Goal: Contribute content: Contribute content

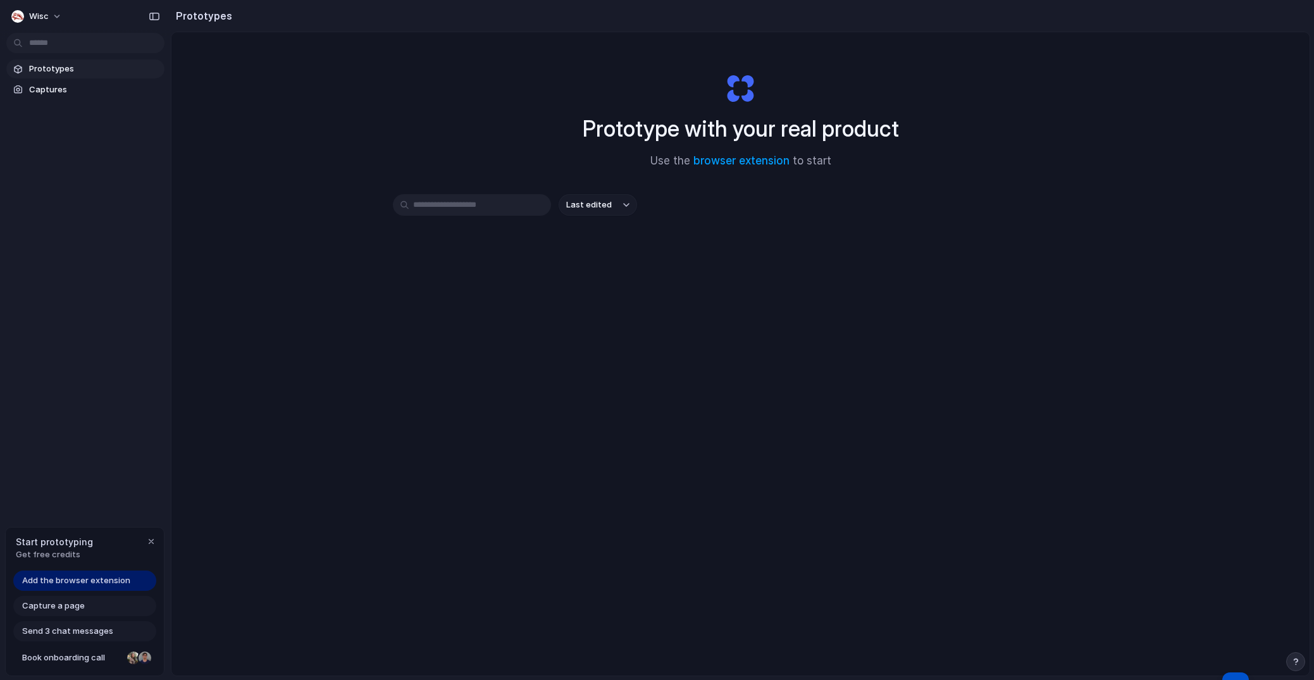
click at [109, 75] on link "Prototypes" at bounding box center [85, 68] width 158 height 19
click at [90, 585] on span "Add the browser extension" at bounding box center [76, 580] width 108 height 13
click at [77, 95] on link "Captures" at bounding box center [85, 89] width 158 height 19
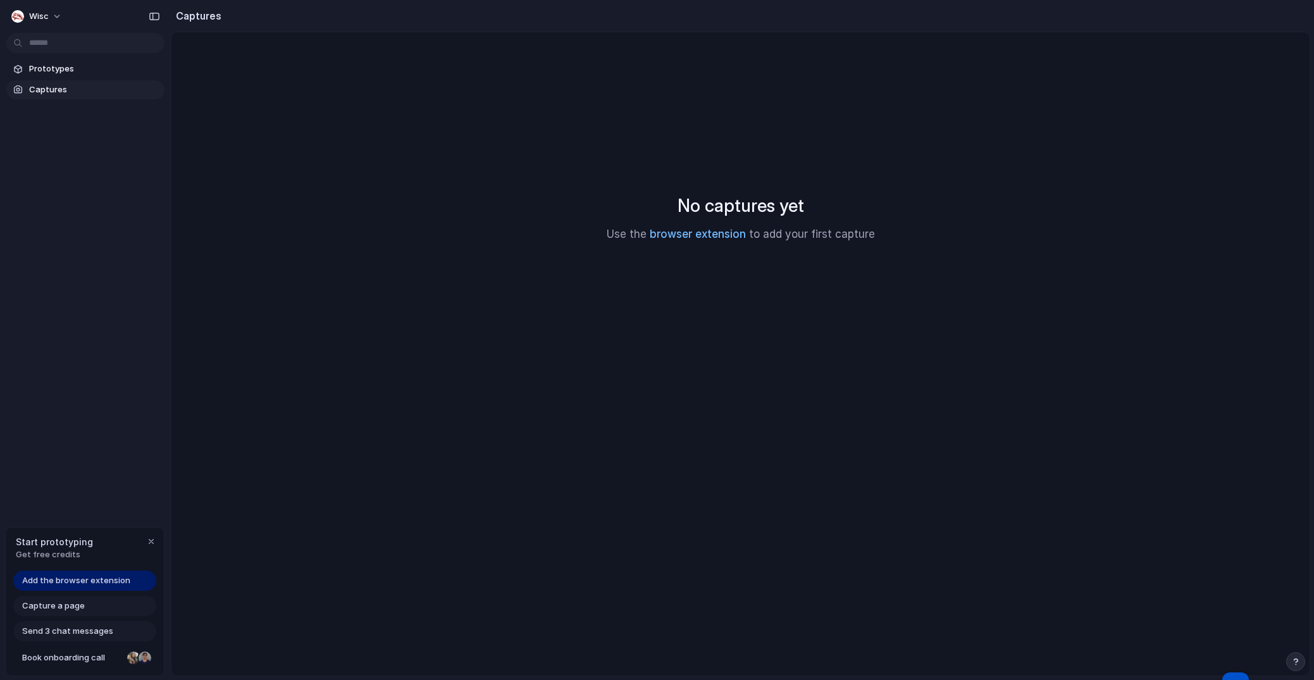
click at [695, 231] on link "browser extension" at bounding box center [697, 234] width 96 height 13
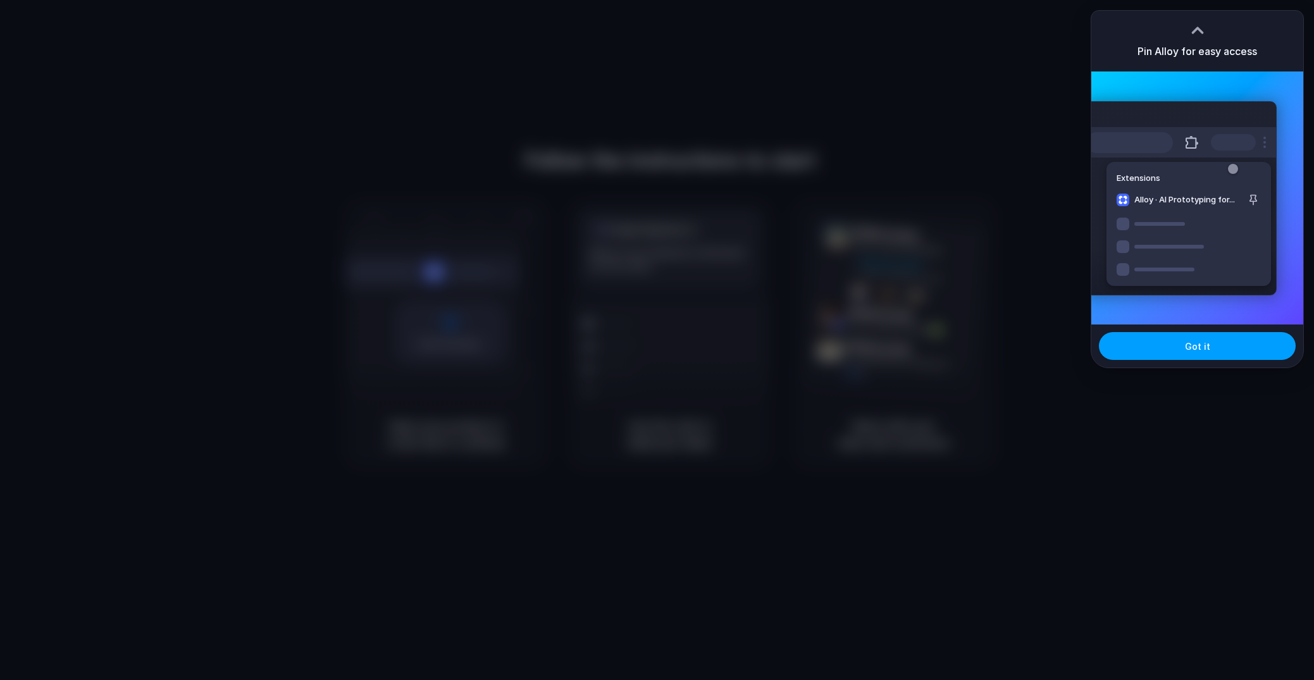
click at [1190, 349] on span "Got it" at bounding box center [1197, 346] width 25 height 13
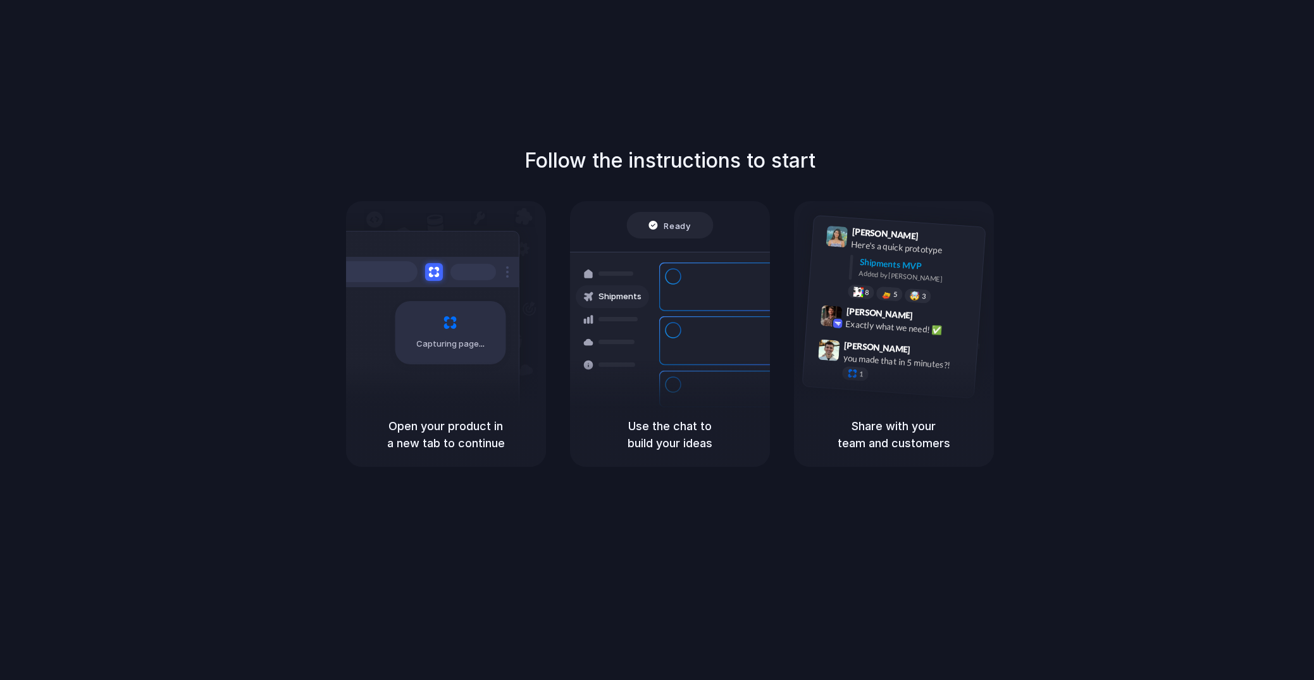
click at [1251, 73] on div "Follow the instructions to start Capturing page Open your product in a new tab …" at bounding box center [669, 352] width 1339 height 705
click at [433, 324] on div "Capturing page" at bounding box center [450, 332] width 111 height 63
click at [449, 396] on div "Capturing page" at bounding box center [423, 328] width 191 height 194
click at [445, 450] on h5 "Open your product in a new tab to continue" at bounding box center [445, 434] width 169 height 34
click at [864, 376] on div "1" at bounding box center [854, 373] width 27 height 15
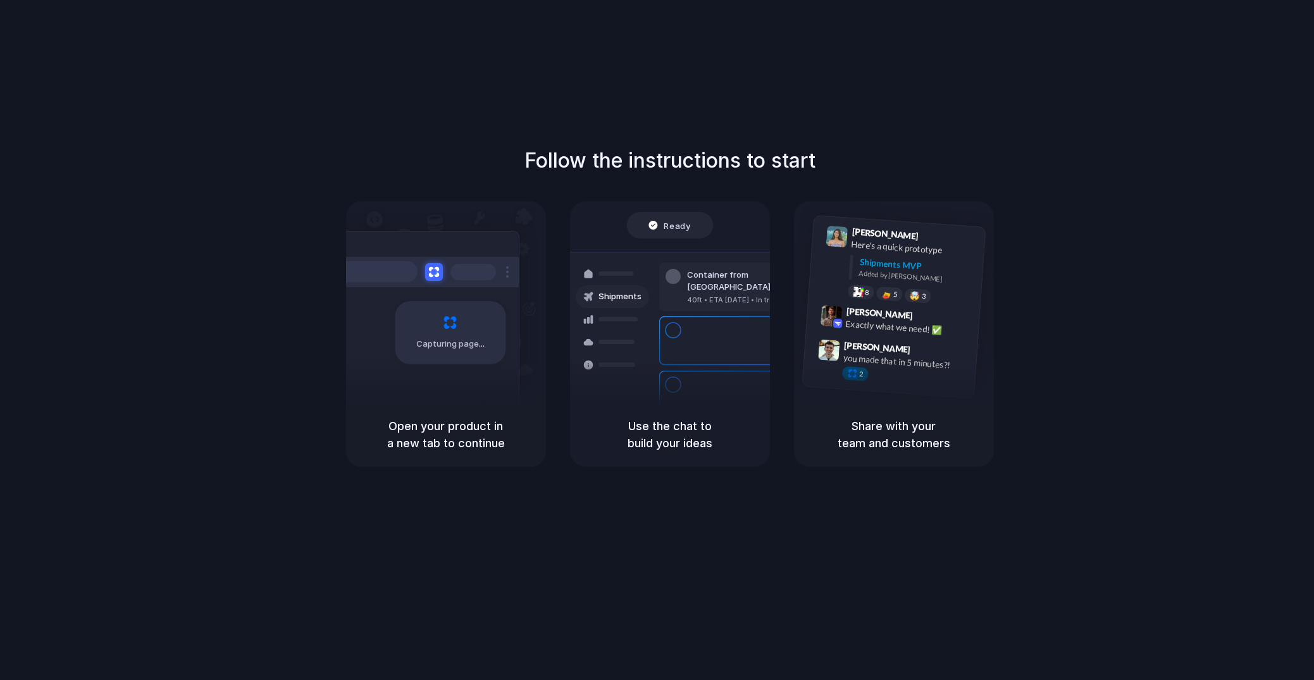
click at [657, 340] on div at bounding box center [657, 340] width 0 height 0
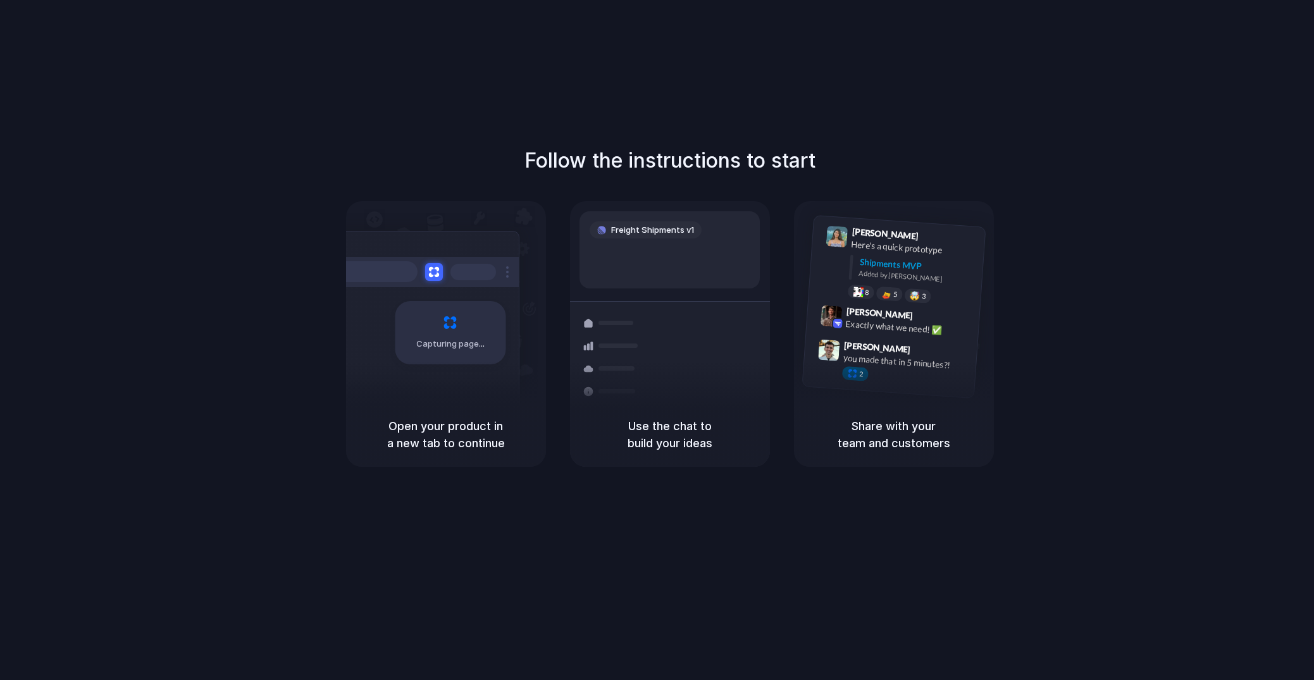
click at [657, 340] on div at bounding box center [657, 340] width 0 height 0
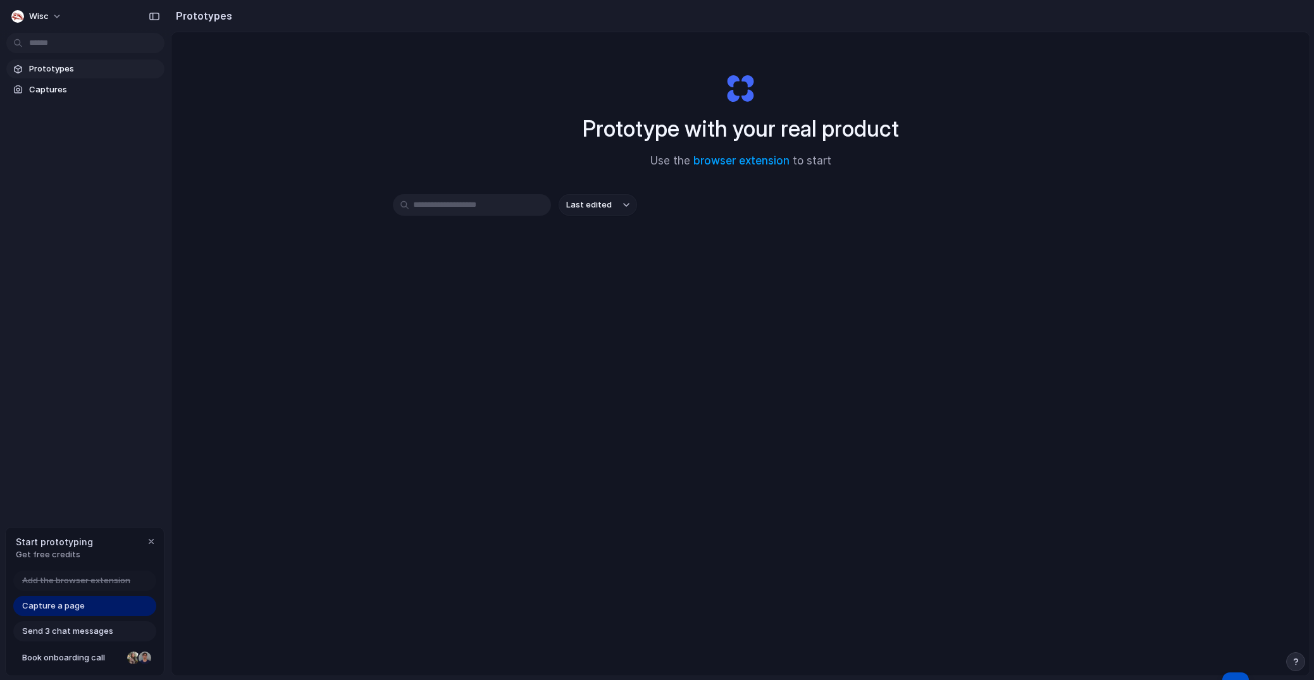
click at [63, 606] on span "Capture a page" at bounding box center [53, 606] width 63 height 13
click at [80, 551] on span "Get free credits" at bounding box center [54, 554] width 77 height 13
click at [155, 541] on div "button" at bounding box center [151, 541] width 10 height 10
click at [156, 15] on div "button" at bounding box center [154, 16] width 11 height 9
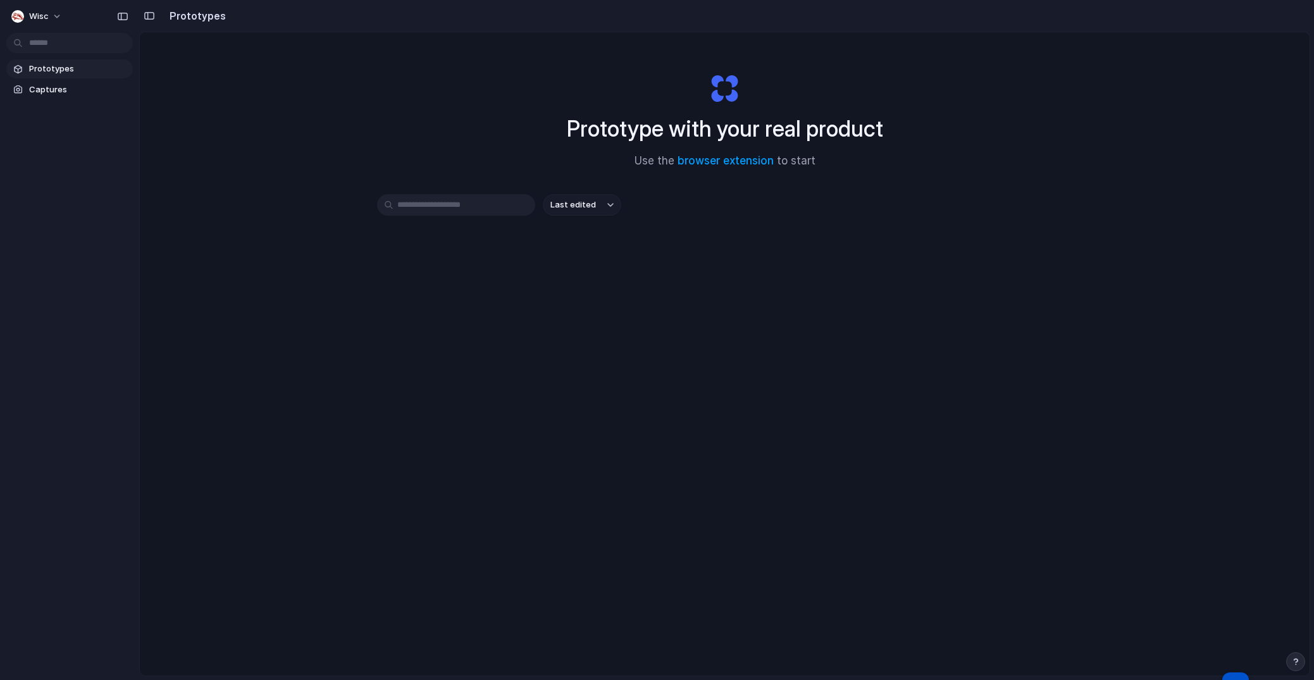
click at [10, 16] on div at bounding box center [5, 340] width 11 height 680
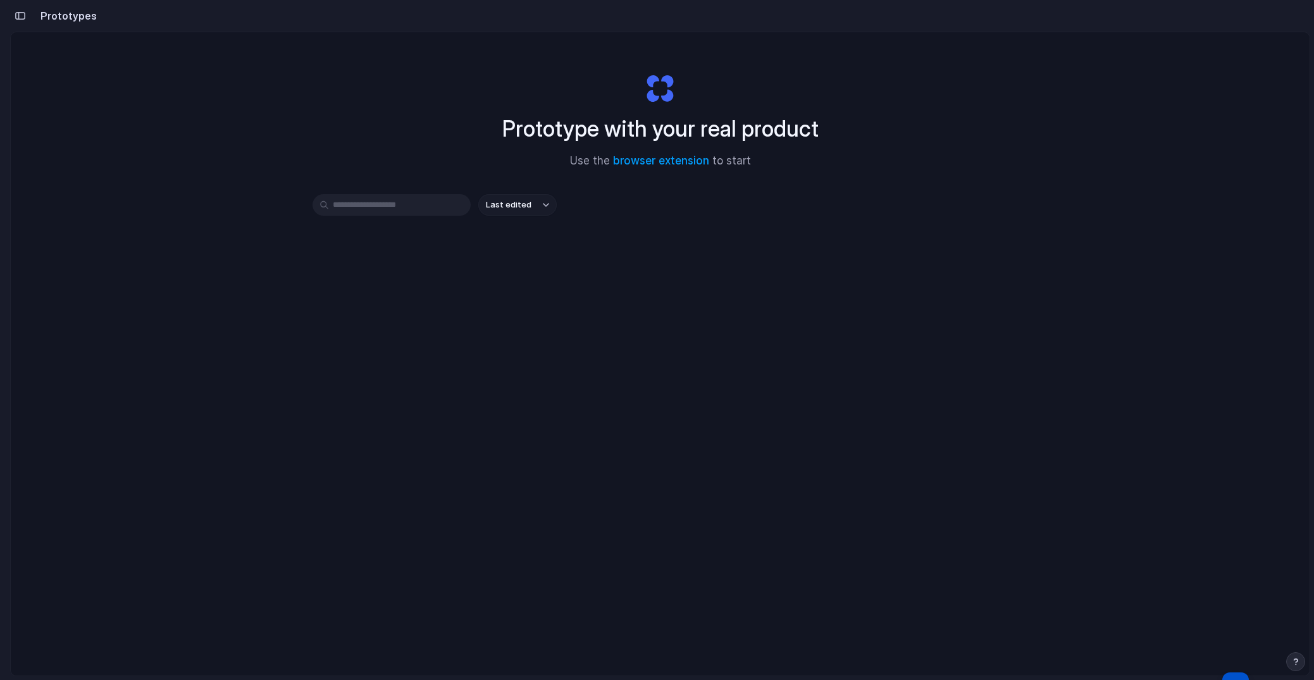
click at [20, 15] on div "button" at bounding box center [20, 15] width 11 height 9
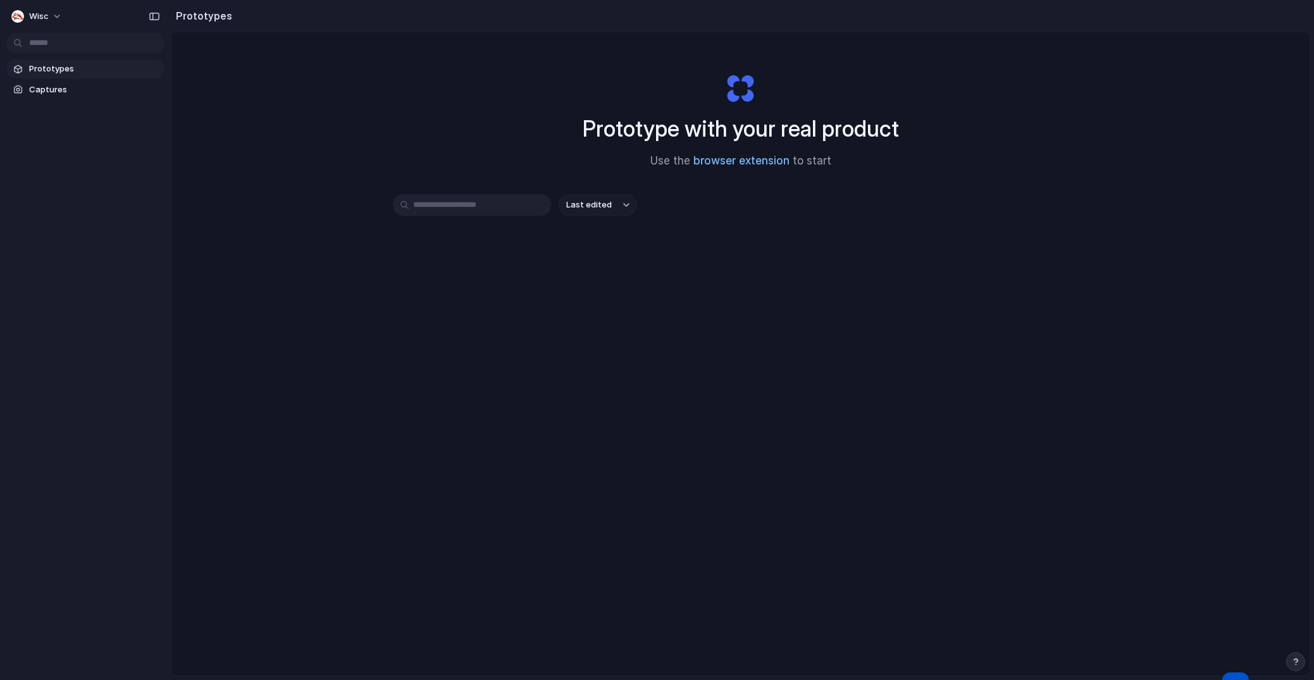
click at [738, 163] on link "browser extension" at bounding box center [741, 160] width 96 height 13
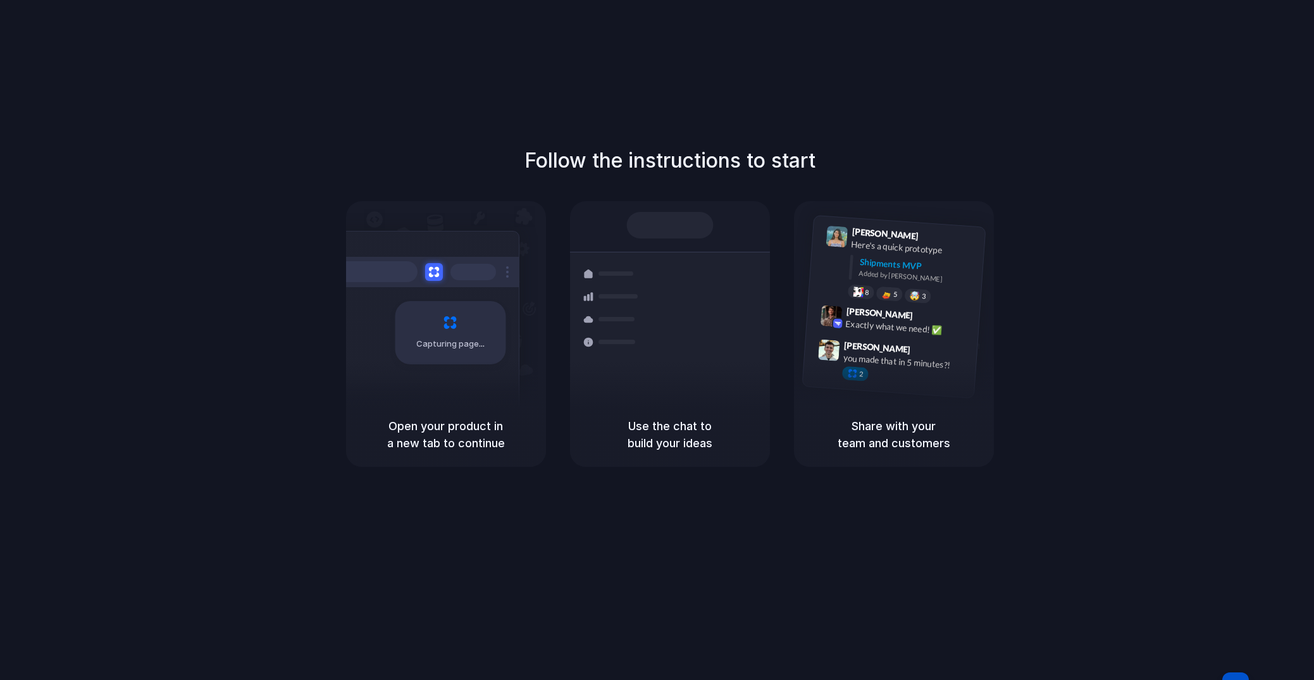
click at [427, 438] on h5 "Open your product in a new tab to continue" at bounding box center [445, 434] width 169 height 34
click at [657, 340] on div at bounding box center [657, 340] width 0 height 0
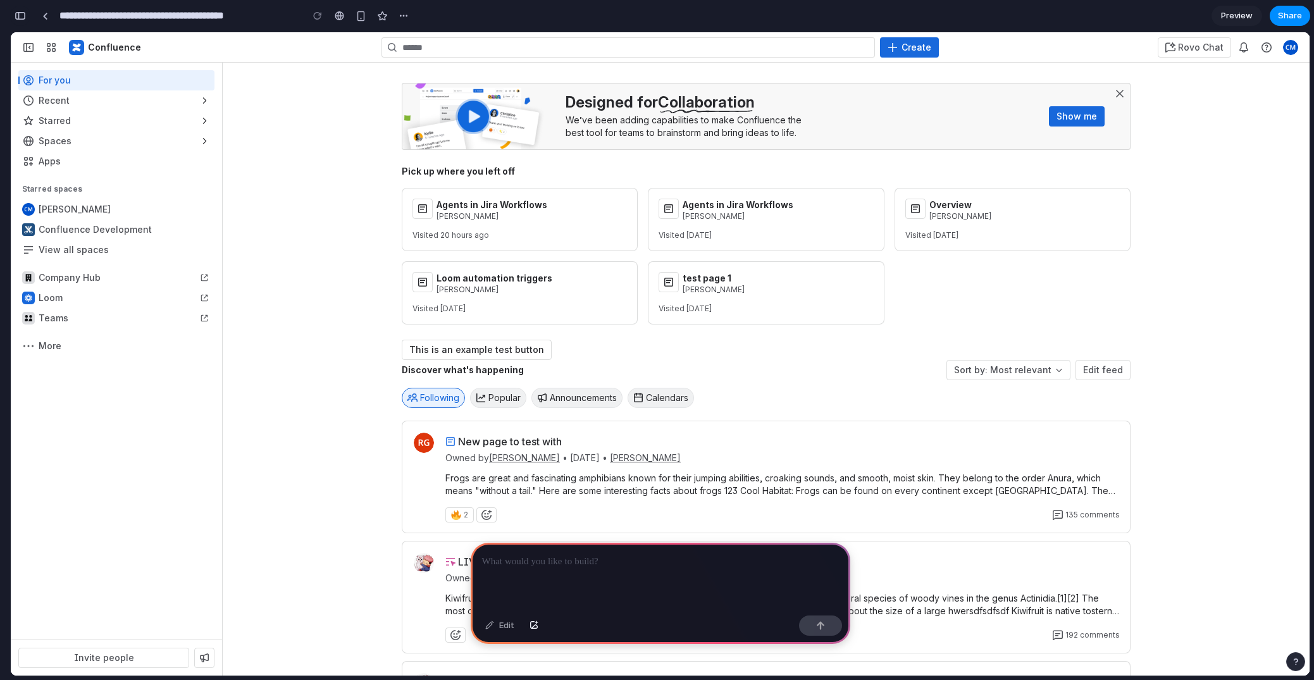
click at [22, 18] on div "button" at bounding box center [20, 15] width 11 height 9
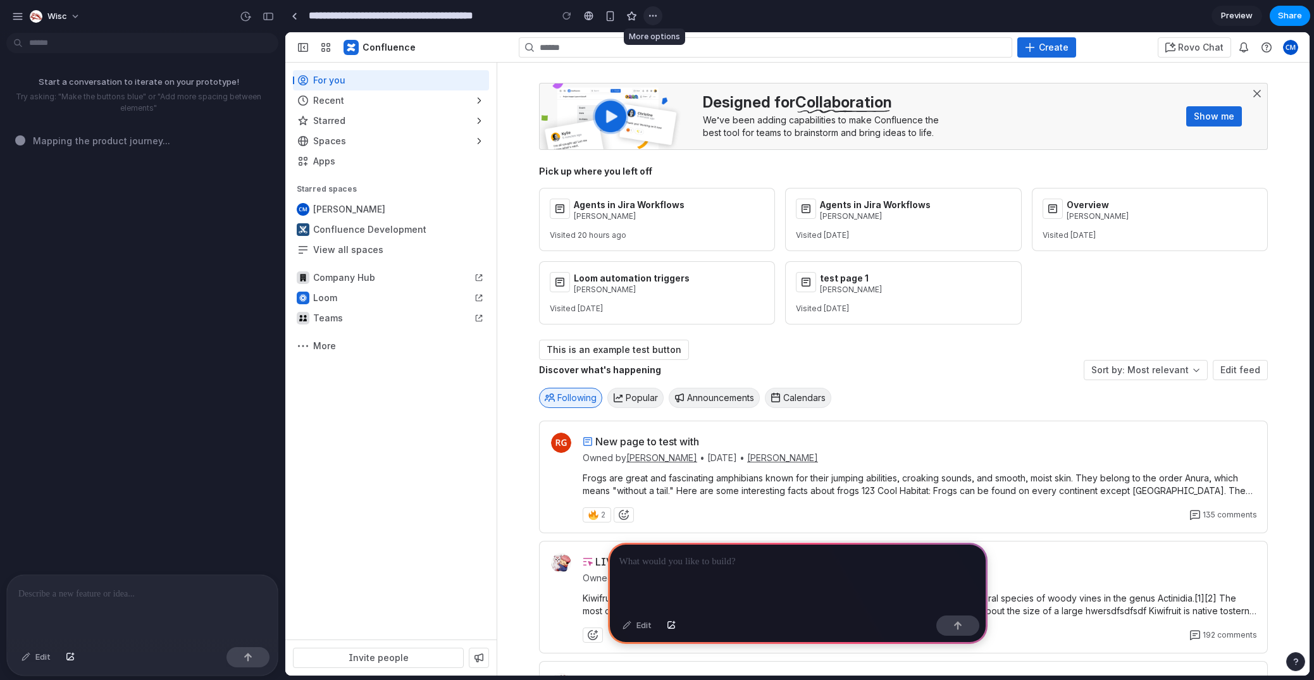
click at [656, 16] on div "button" at bounding box center [653, 16] width 10 height 10
click at [656, 16] on div "Duplicate Delete" at bounding box center [657, 340] width 1314 height 680
click at [560, 206] on link "Agents in Jira Workflows" at bounding box center [657, 219] width 236 height 63
click at [338, 347] on div "Sidebar" at bounding box center [391, 346] width 196 height 20
click at [32, 662] on div "Edit" at bounding box center [36, 657] width 42 height 20
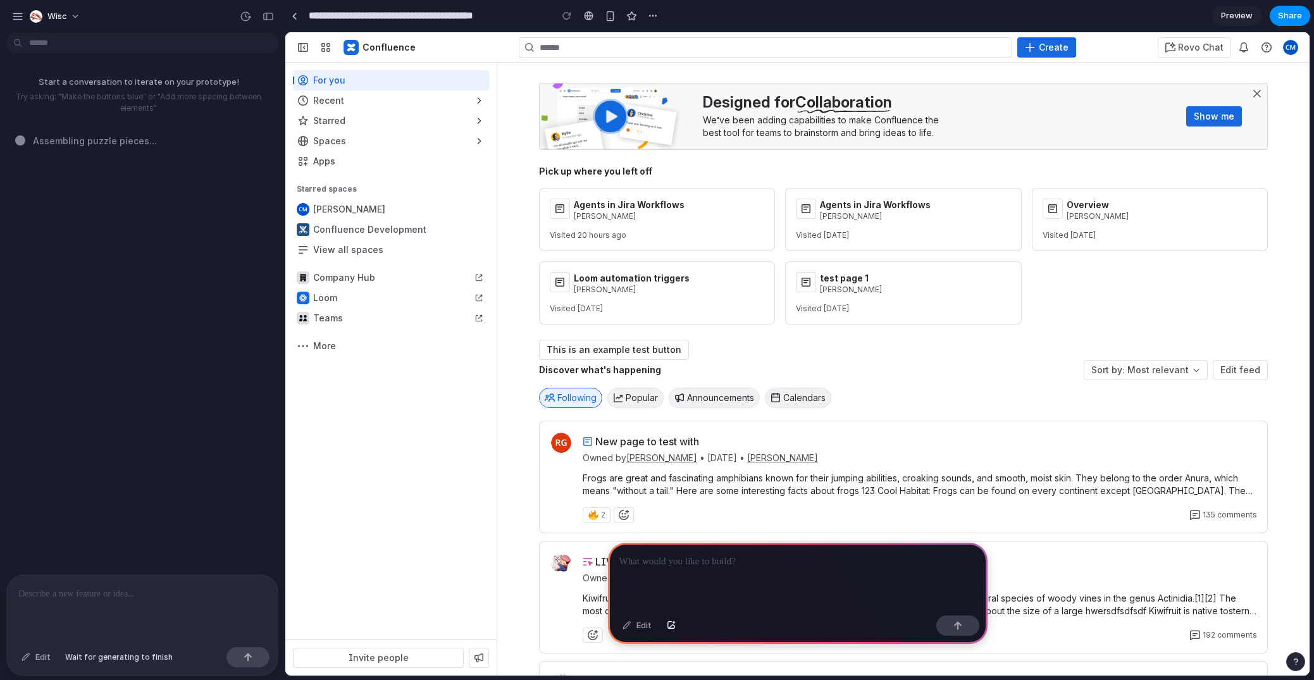
click at [37, 658] on div "Edit" at bounding box center [36, 657] width 42 height 20
click at [637, 403] on span "Popular" at bounding box center [641, 397] width 32 height 13
click at [708, 400] on button "Announcements" at bounding box center [713, 398] width 91 height 20
click at [851, 387] on div "Following Popular Announcements Calendars" at bounding box center [903, 397] width 729 height 25
click at [82, 591] on p at bounding box center [142, 593] width 248 height 15
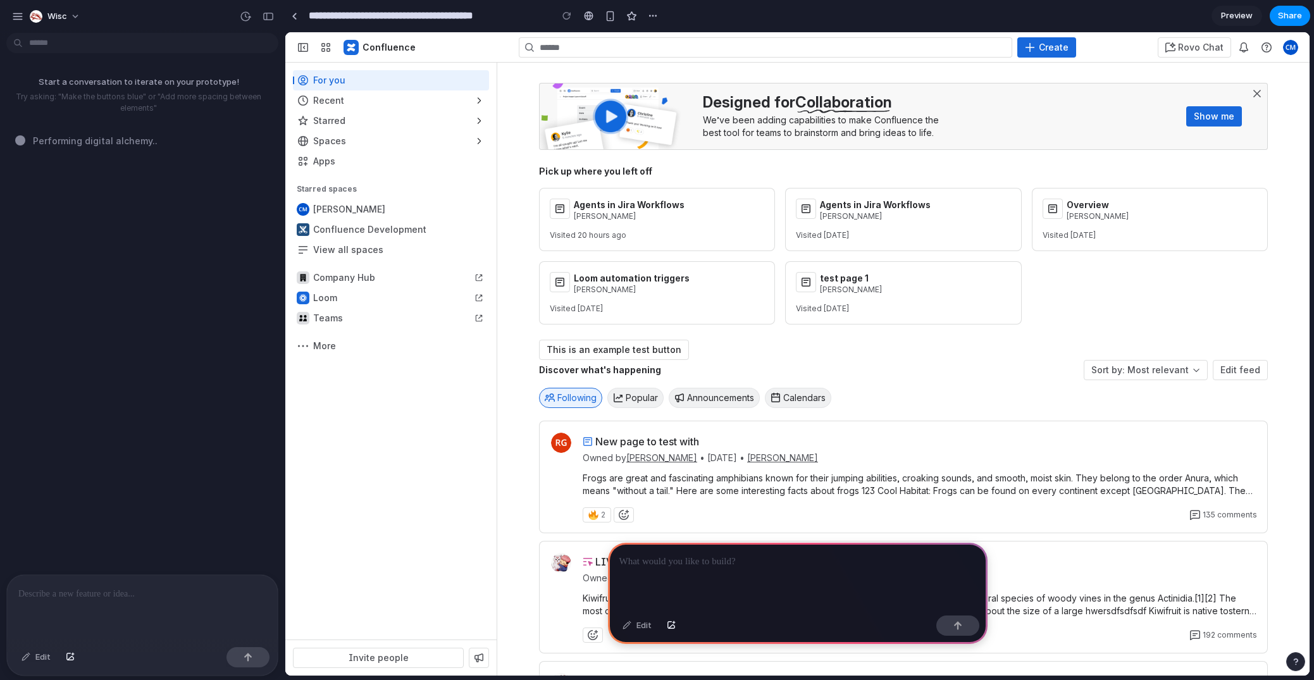
click at [682, 567] on div at bounding box center [797, 577] width 379 height 68
click at [124, 592] on p at bounding box center [142, 593] width 248 height 15
click at [269, 17] on div "button" at bounding box center [267, 16] width 11 height 9
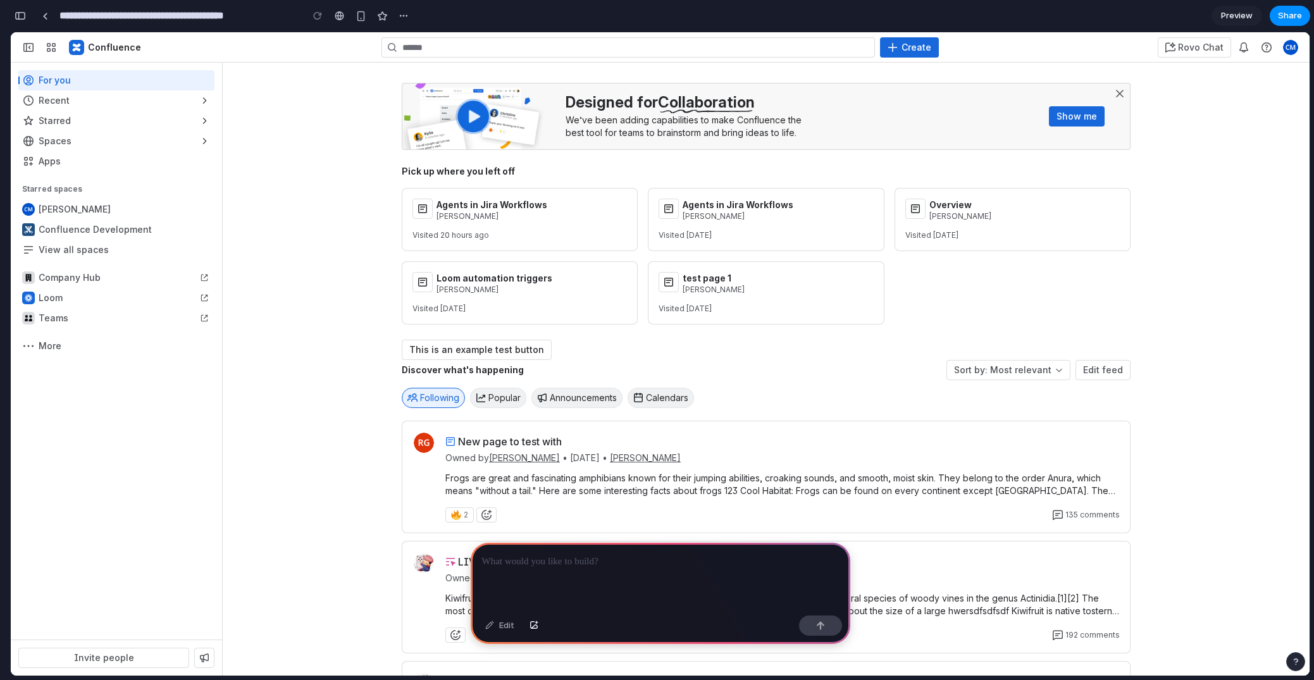
click at [558, 576] on div at bounding box center [660, 577] width 379 height 68
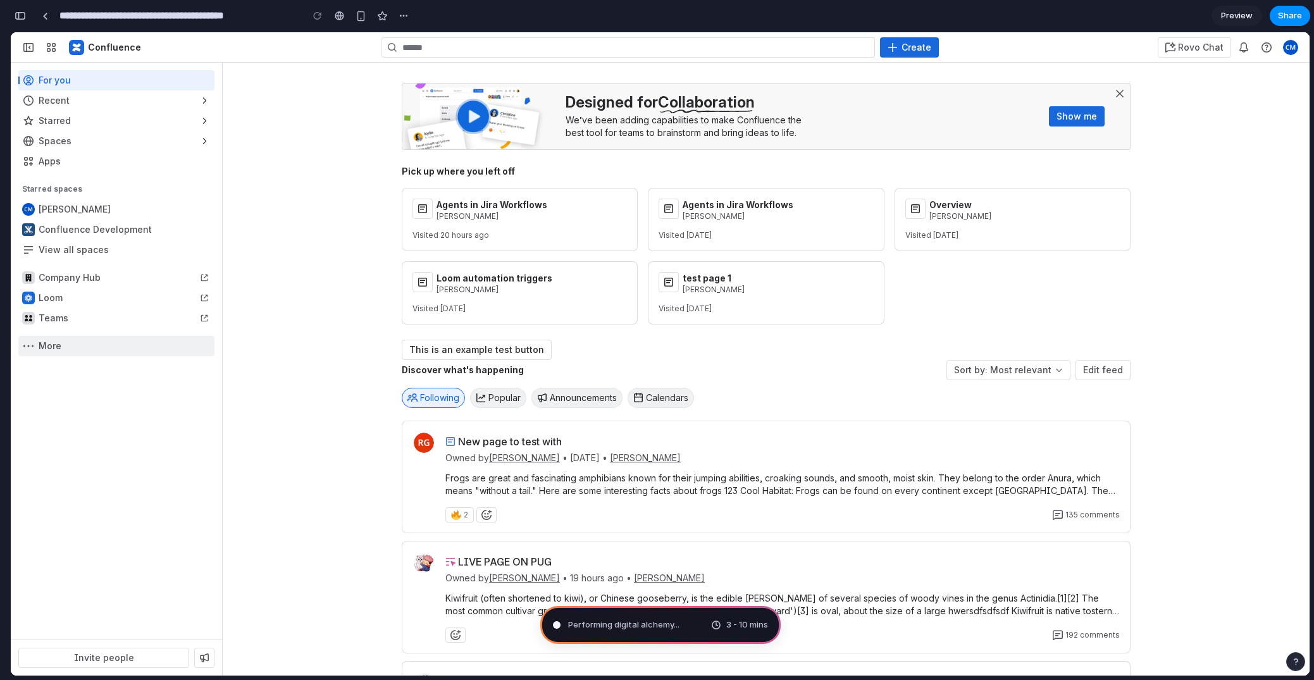
click at [63, 350] on div "Sidebar" at bounding box center [116, 346] width 196 height 20
click at [311, 372] on div "Play video Designed for Collaboration We’ve been adding capabilities to make Co…" at bounding box center [766, 455] width 911 height 744
click at [16, 15] on div "button" at bounding box center [20, 15] width 11 height 9
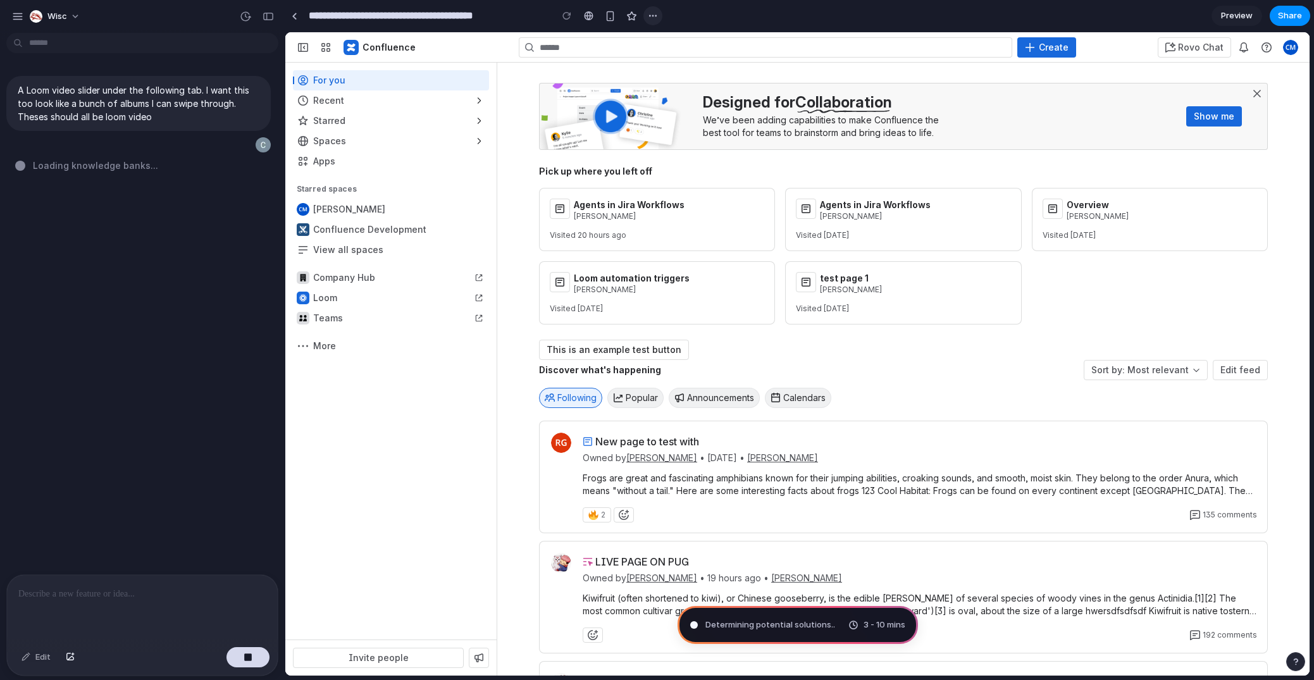
click at [643, 13] on div at bounding box center [652, 15] width 19 height 19
click at [649, 17] on div "button" at bounding box center [653, 16] width 10 height 10
click at [649, 17] on div "Duplicate Delete" at bounding box center [657, 340] width 1314 height 680
click at [796, 629] on span "Translating human wishes ..." at bounding box center [760, 625] width 110 height 13
click at [878, 625] on span "3 - 10 mins" at bounding box center [884, 625] width 42 height 13
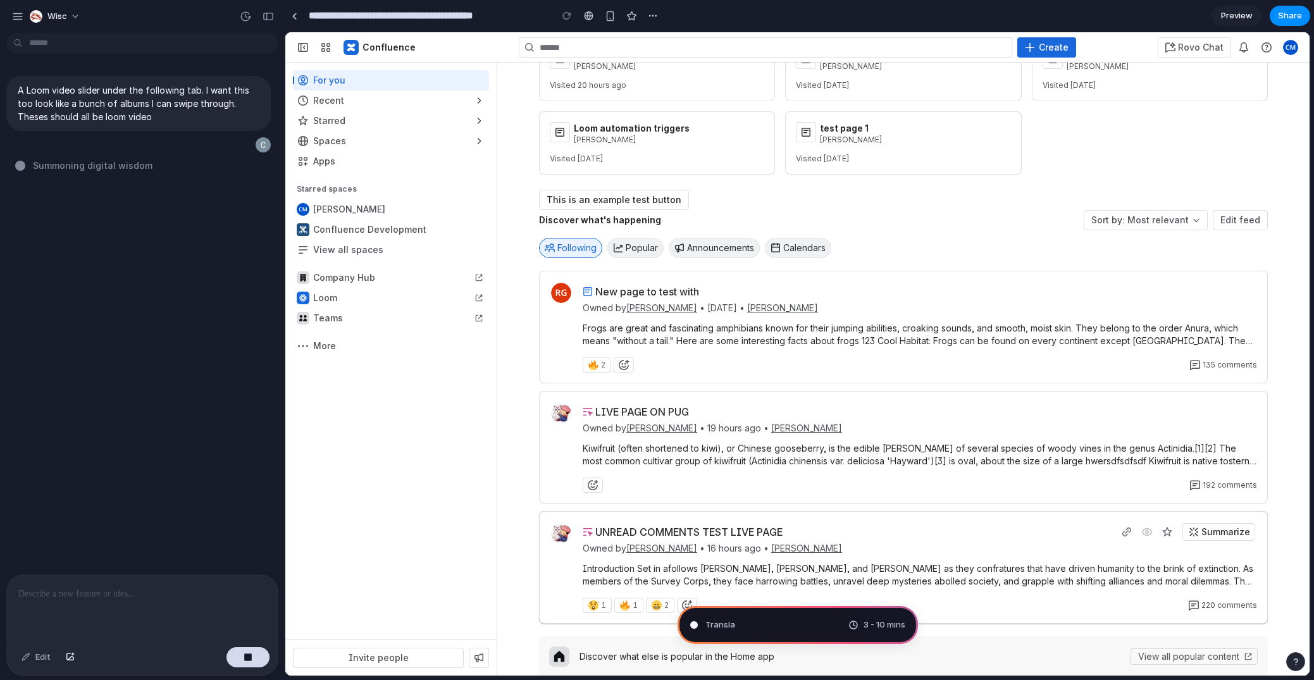
scroll to position [171, 0]
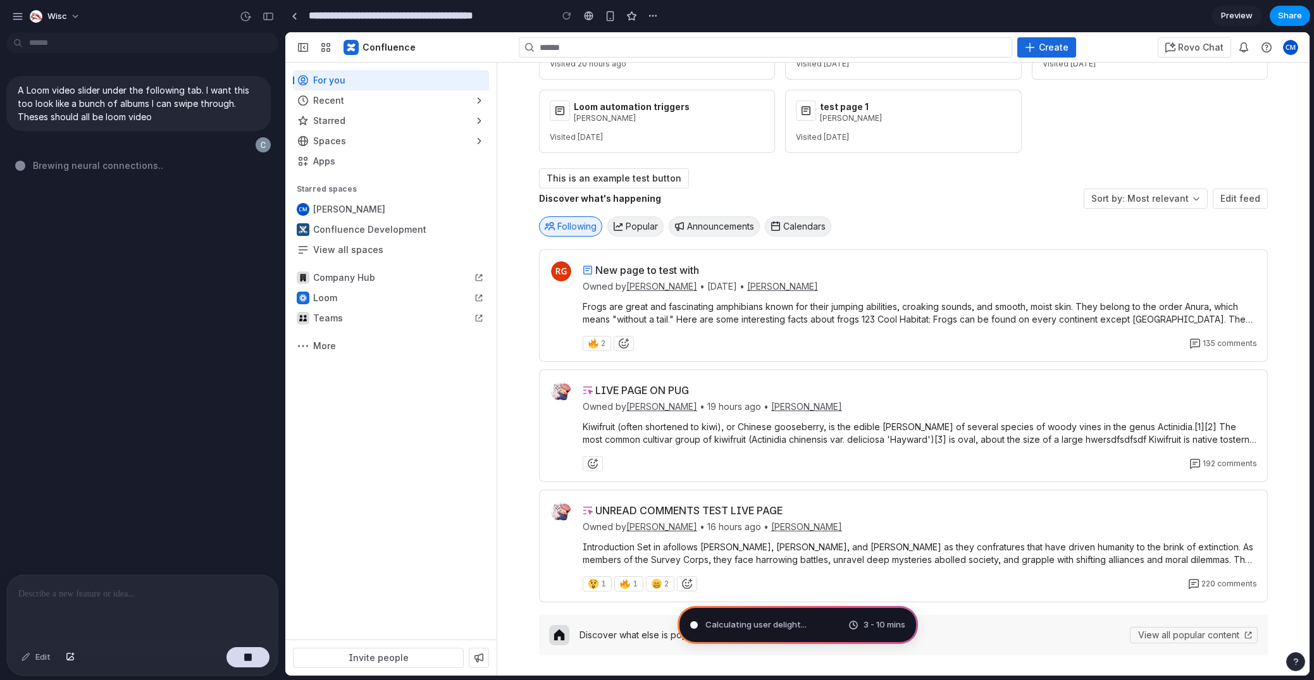
click at [1241, 15] on span "Preview" at bounding box center [1237, 15] width 32 height 13
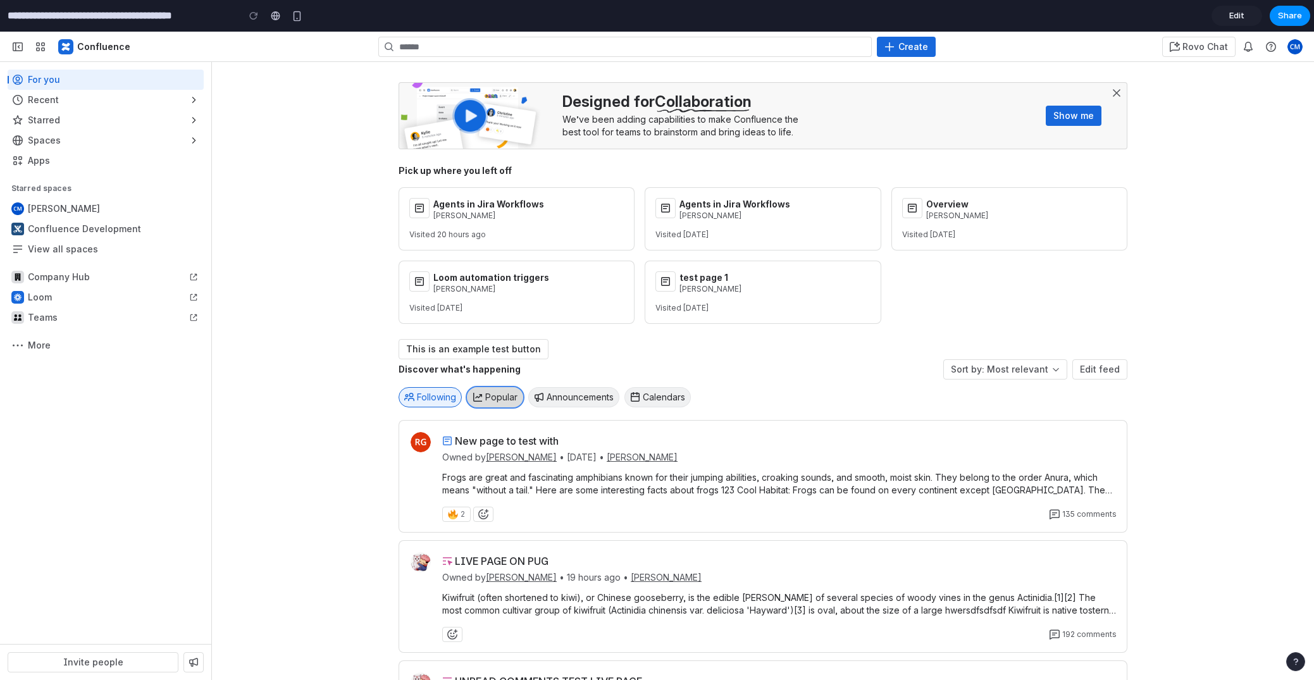
click at [498, 397] on span "Popular" at bounding box center [501, 397] width 32 height 13
click at [1240, 16] on span "Edit" at bounding box center [1236, 15] width 15 height 13
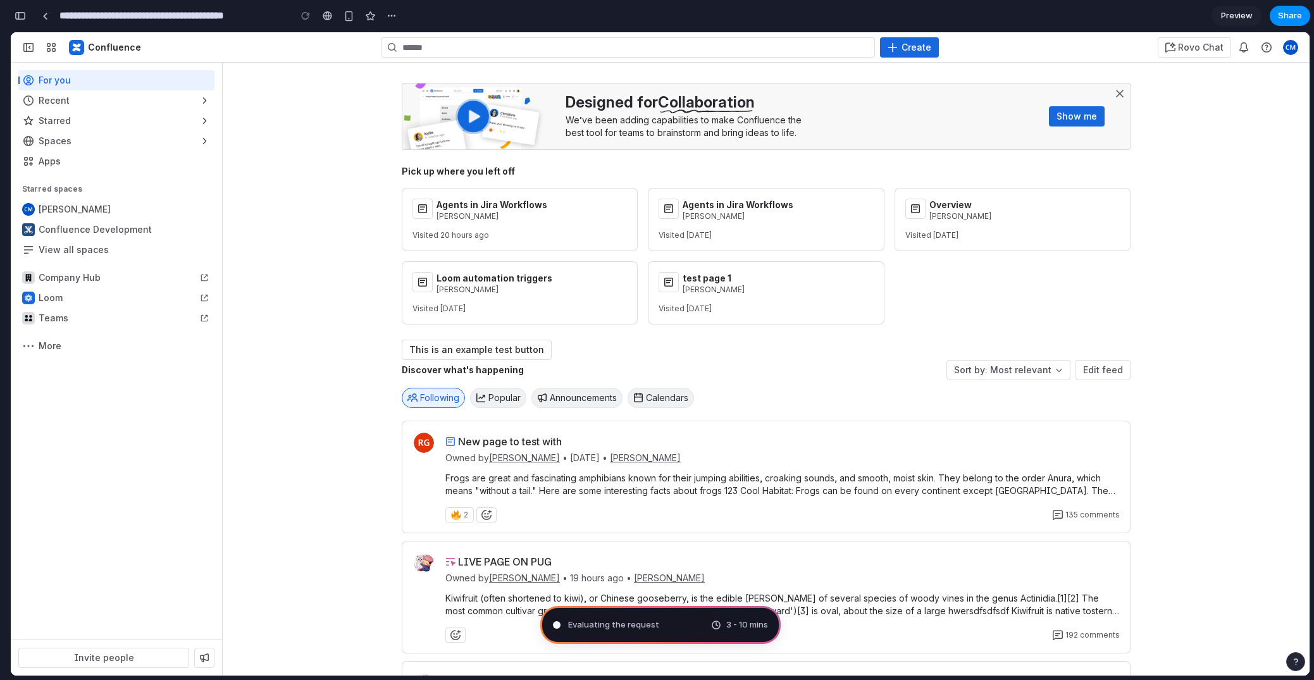
click at [19, 16] on div "button" at bounding box center [20, 15] width 11 height 9
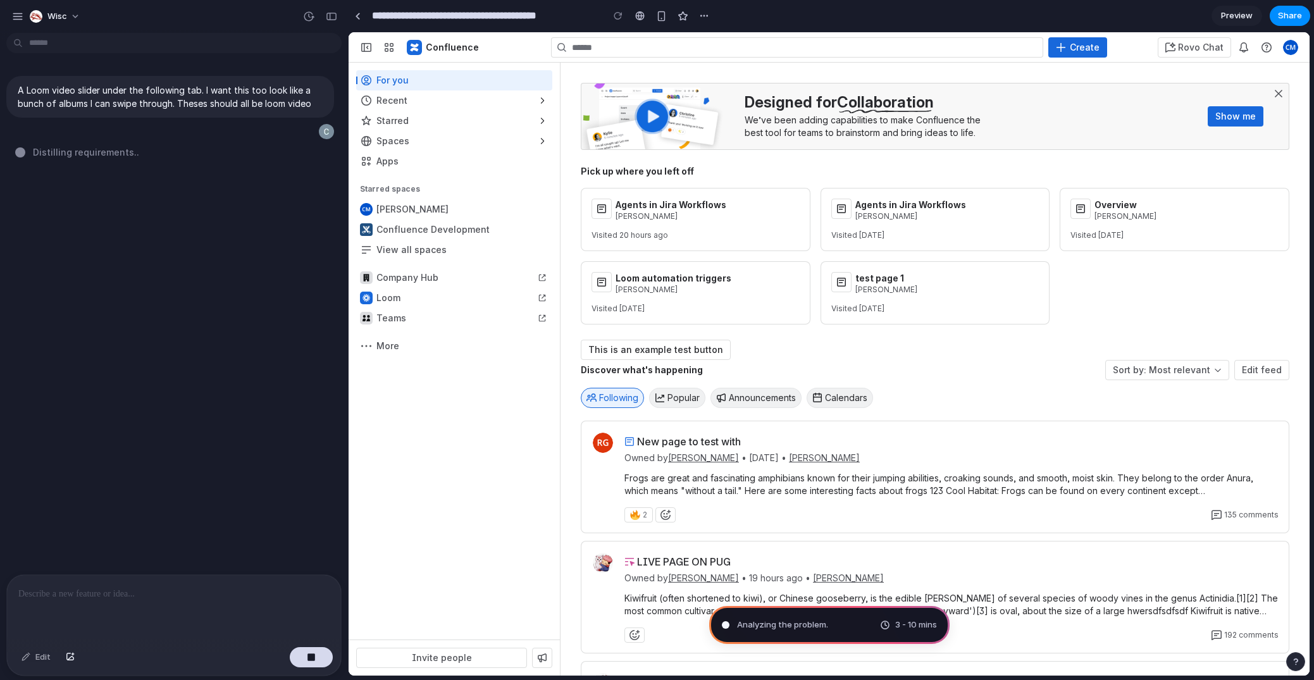
drag, startPoint x: 282, startPoint y: 204, endPoint x: 23, endPoint y: 185, distance: 259.4
type input "**********"
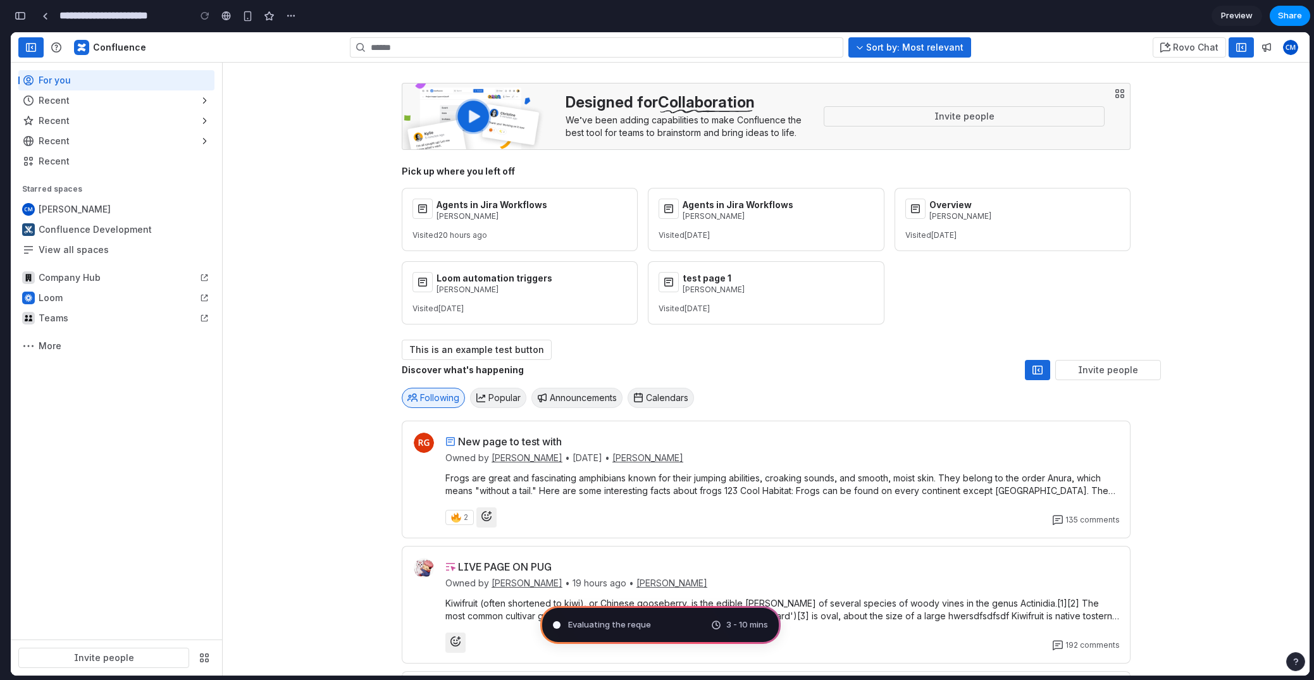
scroll to position [368, 0]
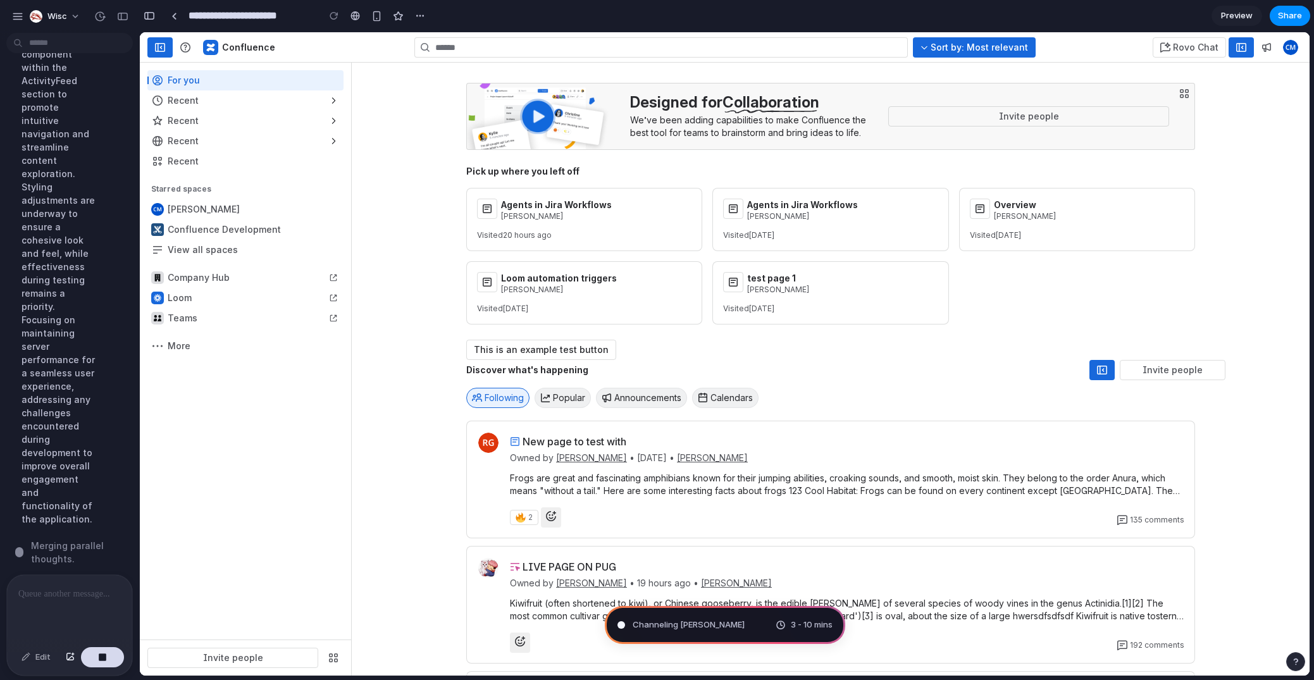
click at [20, 329] on div "Creating the LoomVideoSlider component, designed to visually emulate swipeable …" at bounding box center [58, 206] width 95 height 653
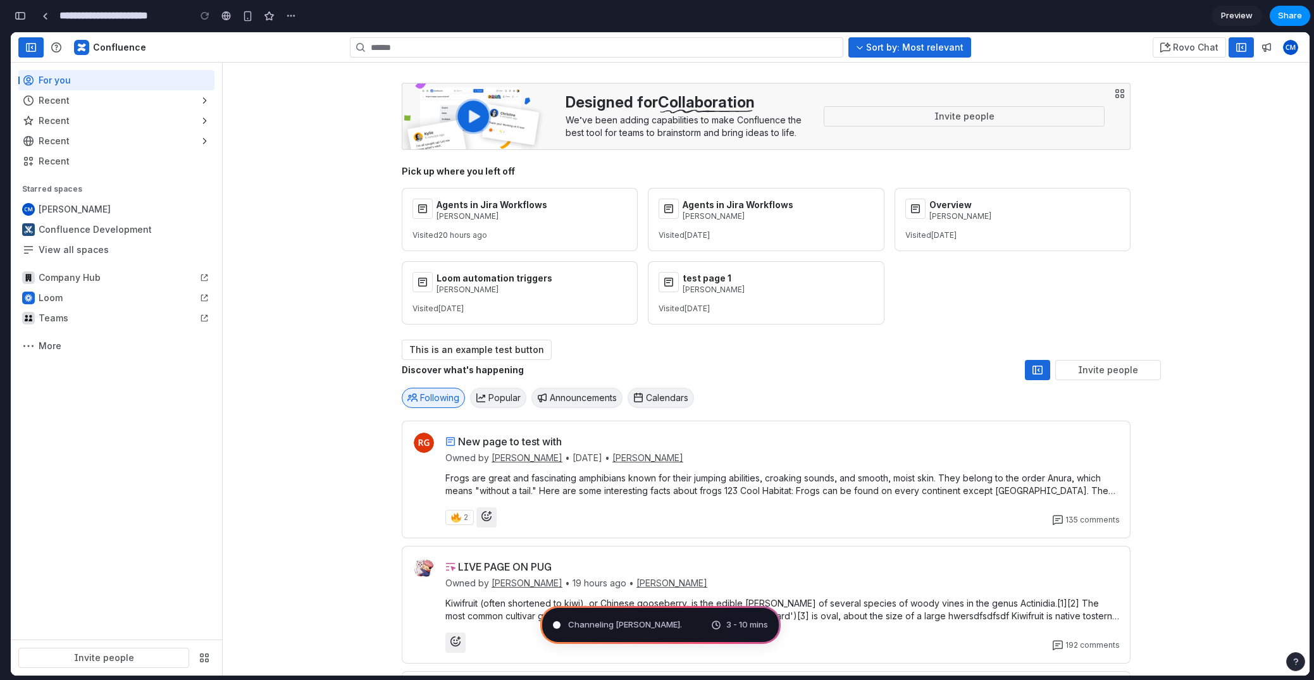
click at [22, 13] on div "button" at bounding box center [20, 15] width 11 height 9
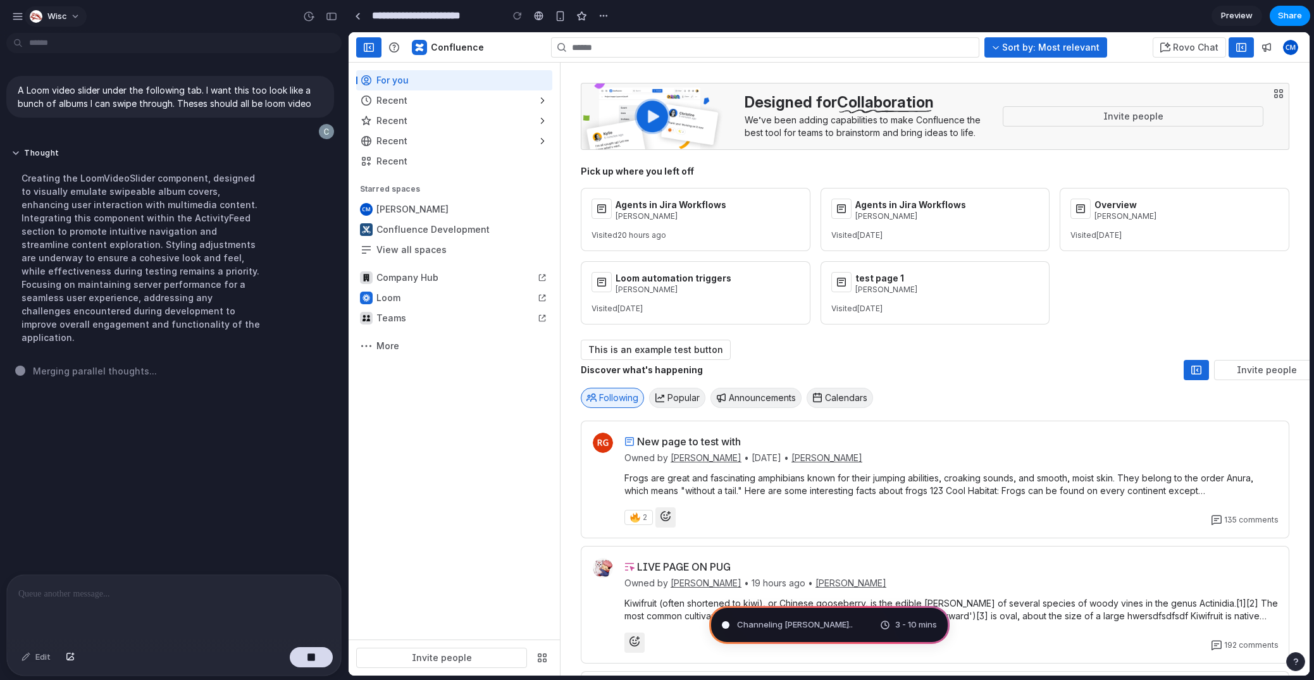
scroll to position [0, 0]
click at [327, 21] on button "button" at bounding box center [331, 16] width 20 height 20
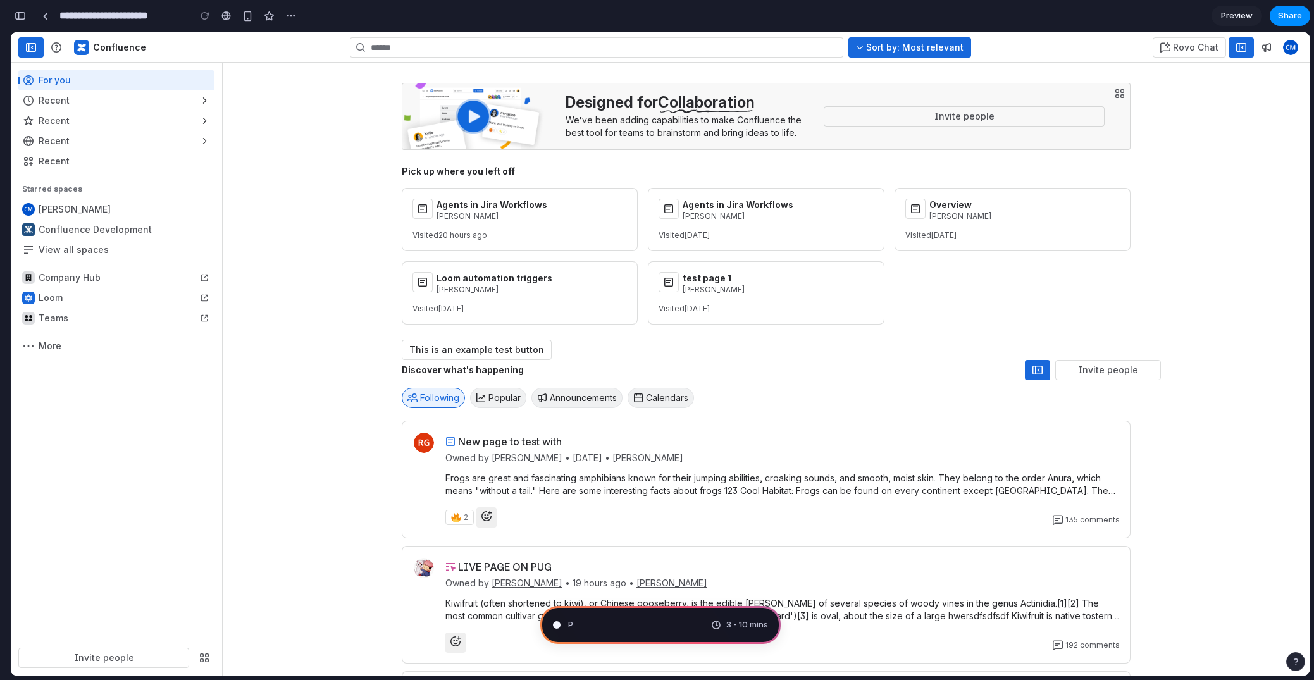
click at [25, 269] on div at bounding box center [116, 278] width 196 height 20
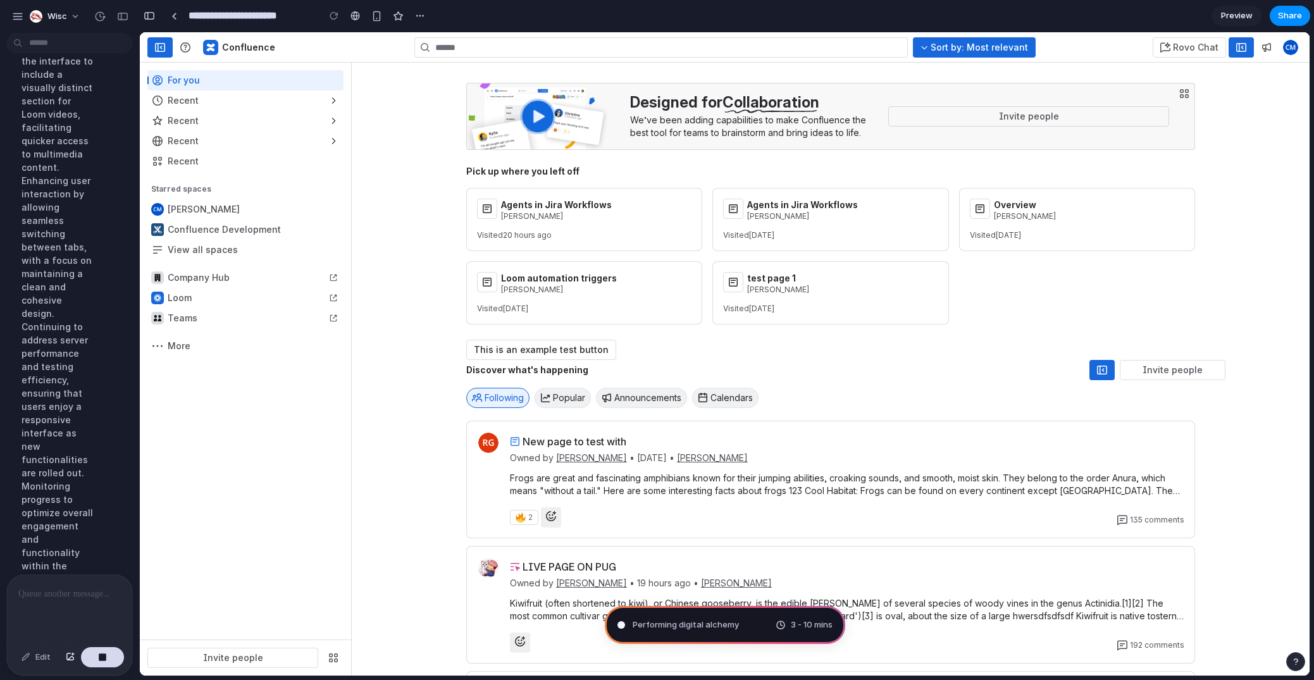
scroll to position [368, 0]
click at [15, 268] on div "Modifying the TabButton component to incorporate a new "Loom" tab, expanding th…" at bounding box center [58, 214] width 95 height 666
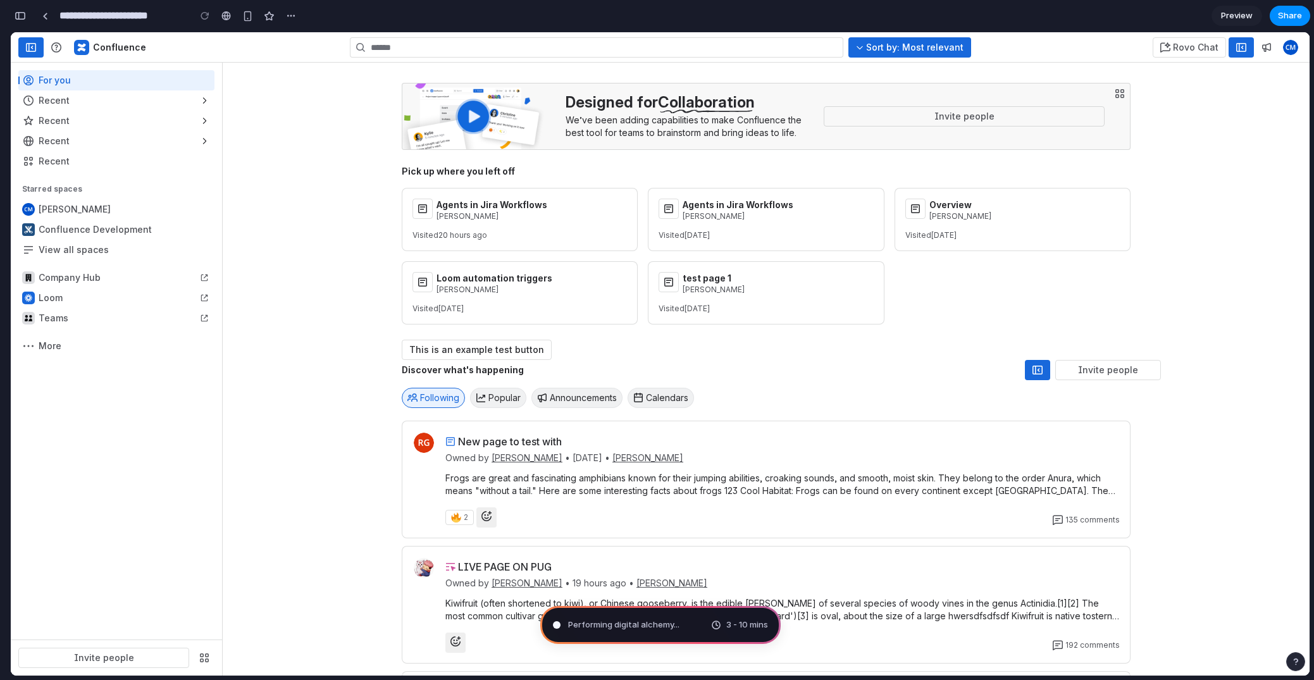
click at [16, 19] on div "button" at bounding box center [20, 15] width 11 height 9
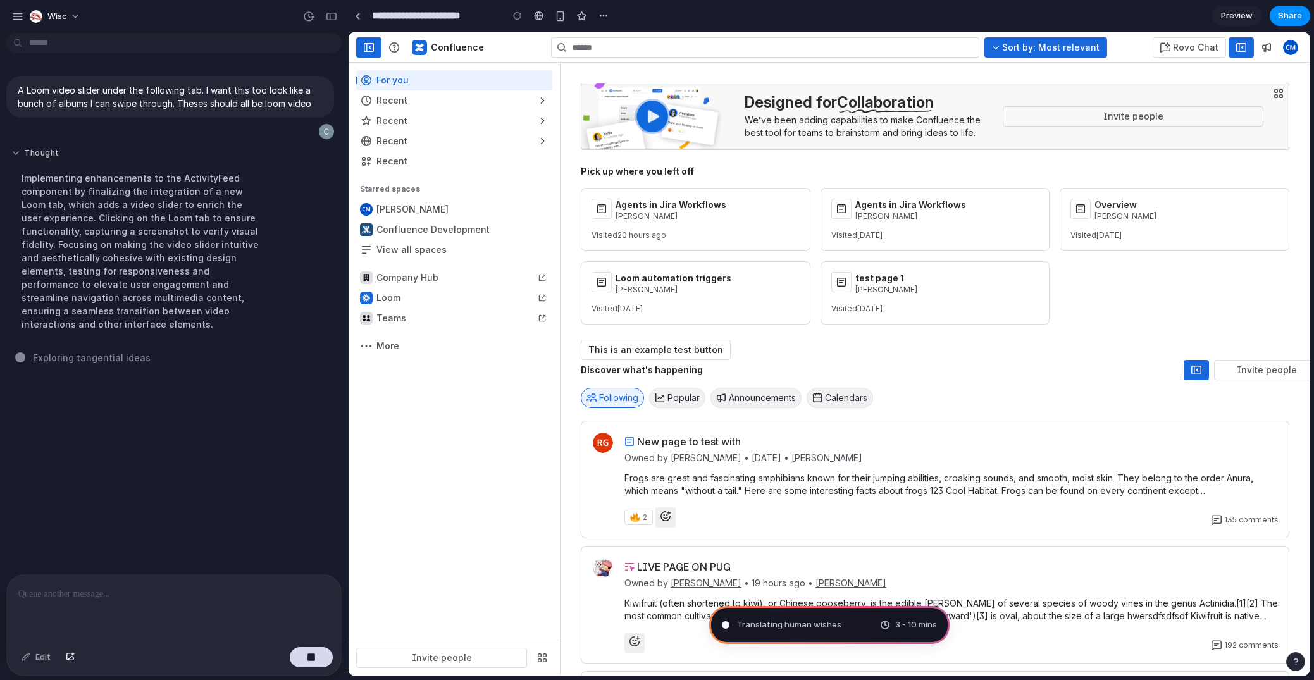
click at [23, 151] on button "Thought" at bounding box center [142, 153] width 262 height 11
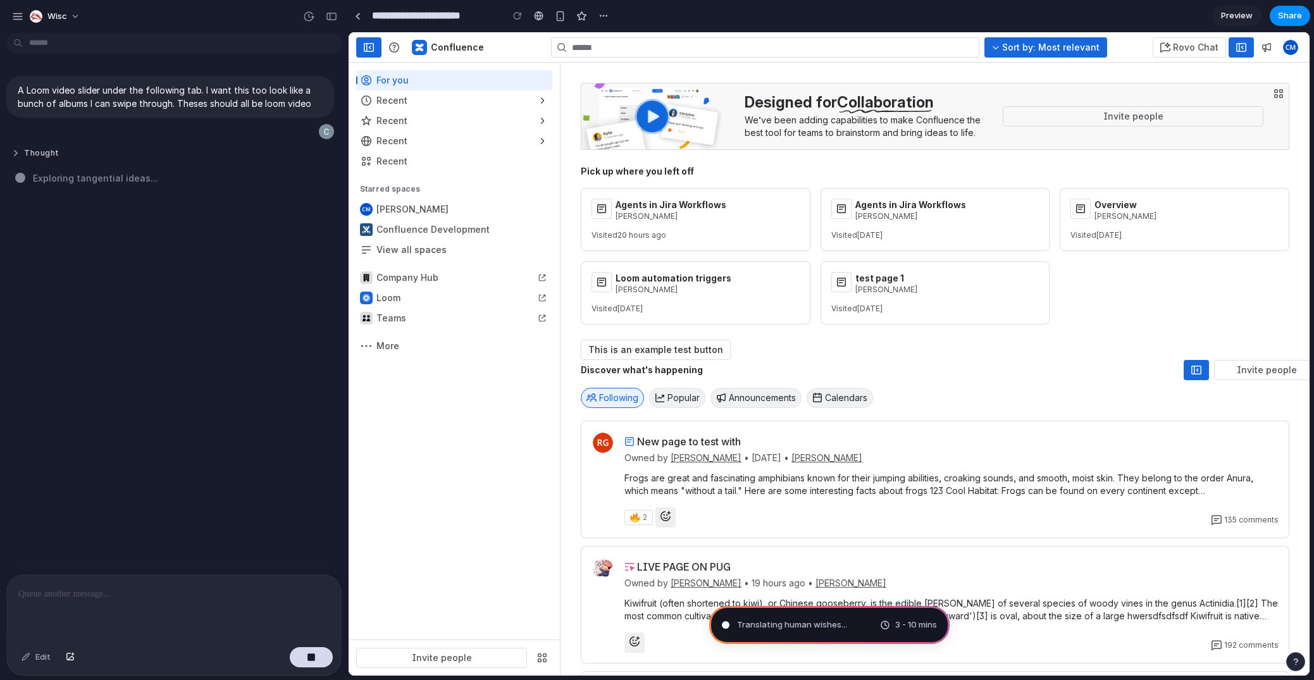
click at [19, 153] on button "Thought" at bounding box center [142, 153] width 262 height 11
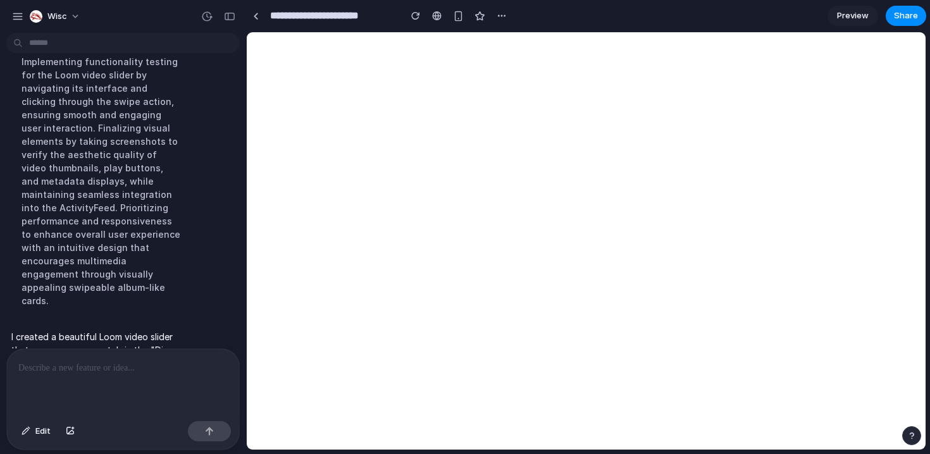
scroll to position [143, 0]
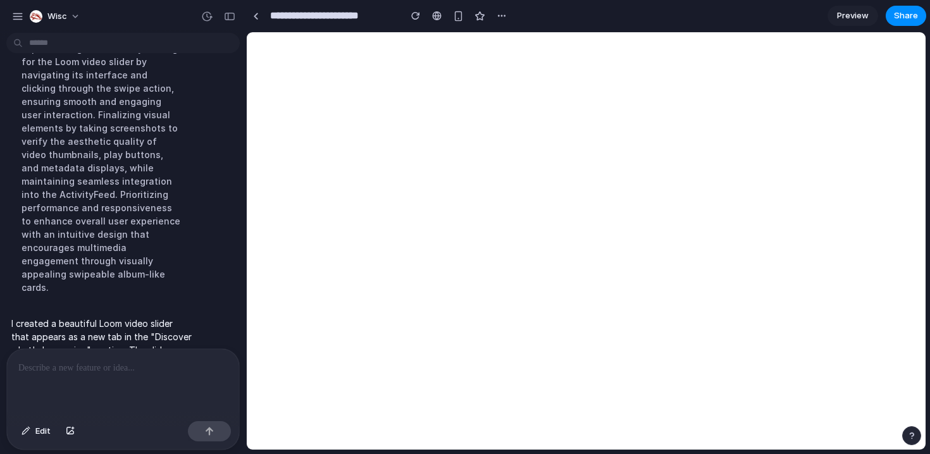
drag, startPoint x: 345, startPoint y: 84, endPoint x: 245, endPoint y: 80, distance: 100.0
click at [857, 15] on span "Preview" at bounding box center [853, 15] width 32 height 13
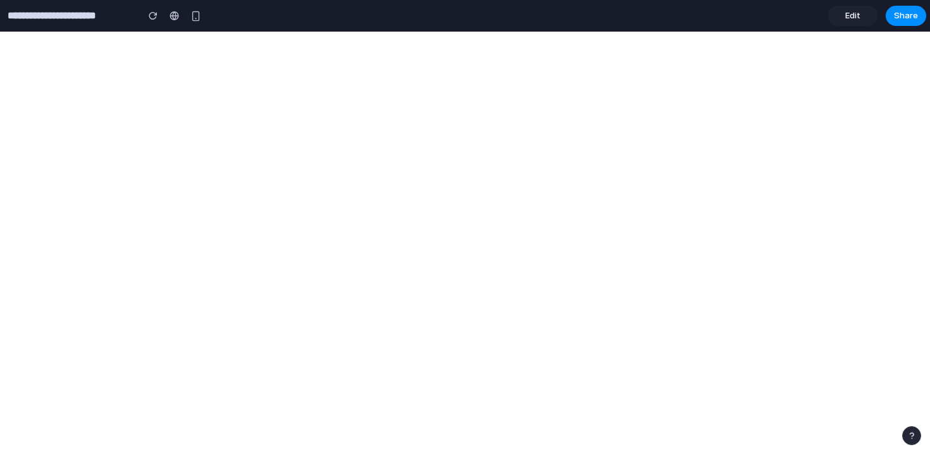
click at [856, 19] on span "Edit" at bounding box center [852, 15] width 15 height 13
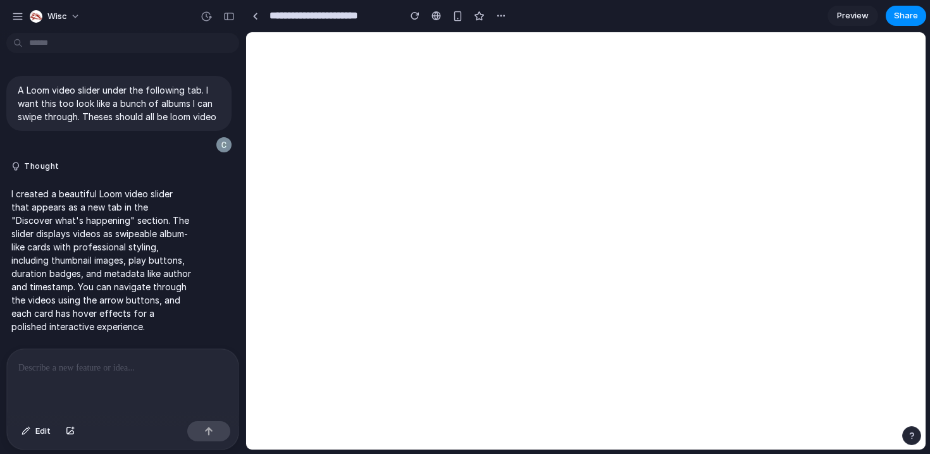
scroll to position [30, 0]
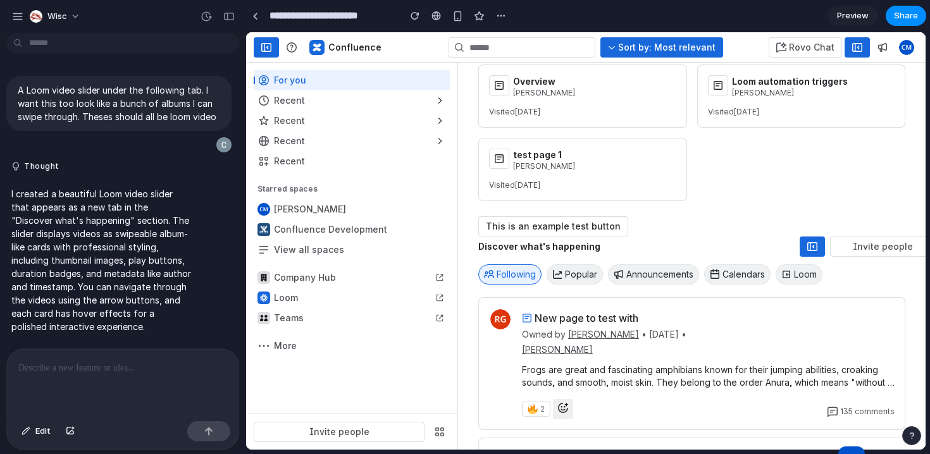
scroll to position [278, 0]
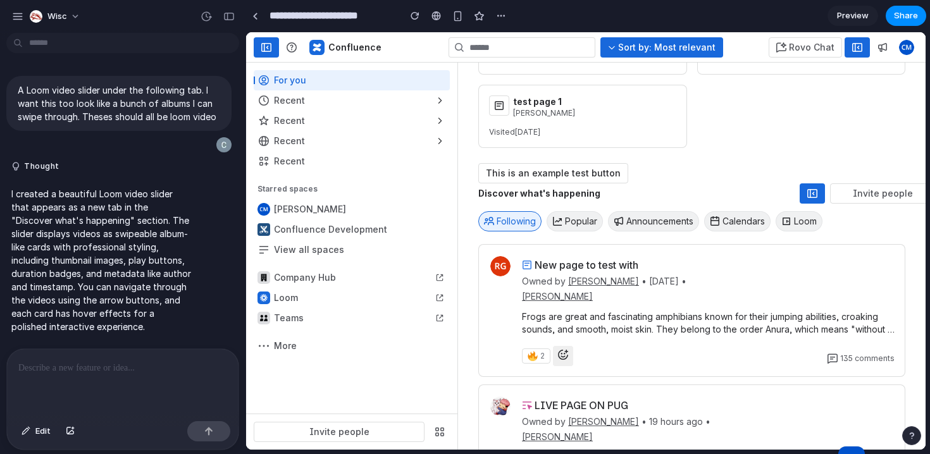
click at [807, 199] on span "button" at bounding box center [812, 193] width 10 height 10
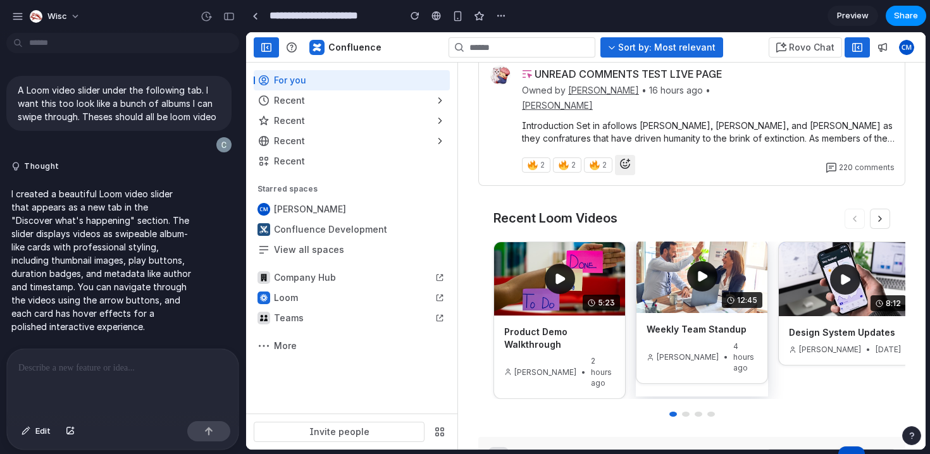
scroll to position [749, 10]
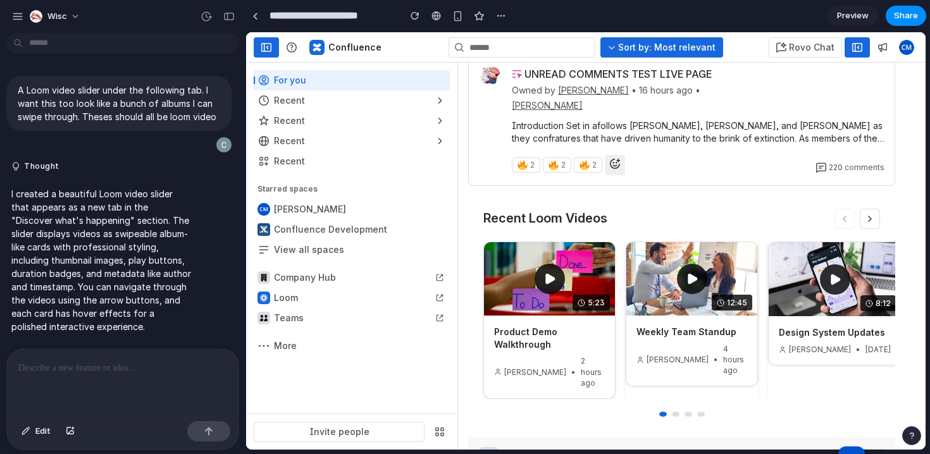
click at [867, 229] on button at bounding box center [869, 219] width 20 height 20
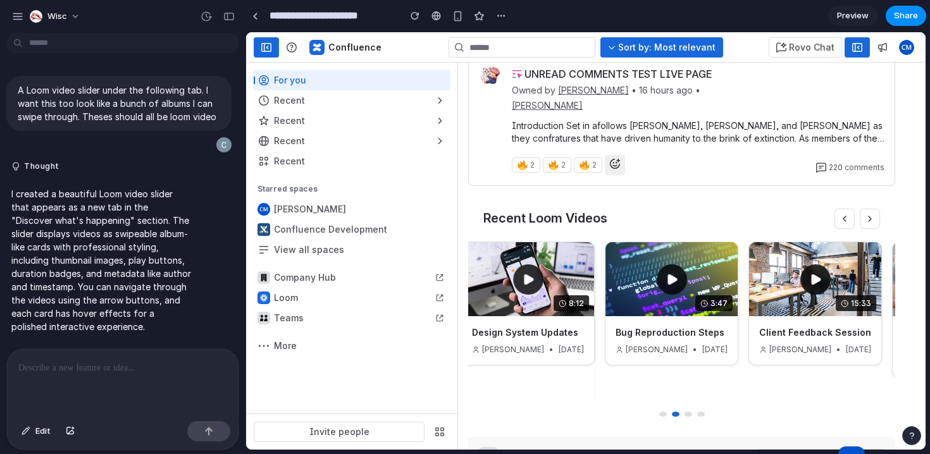
click at [867, 229] on button at bounding box center [869, 219] width 20 height 20
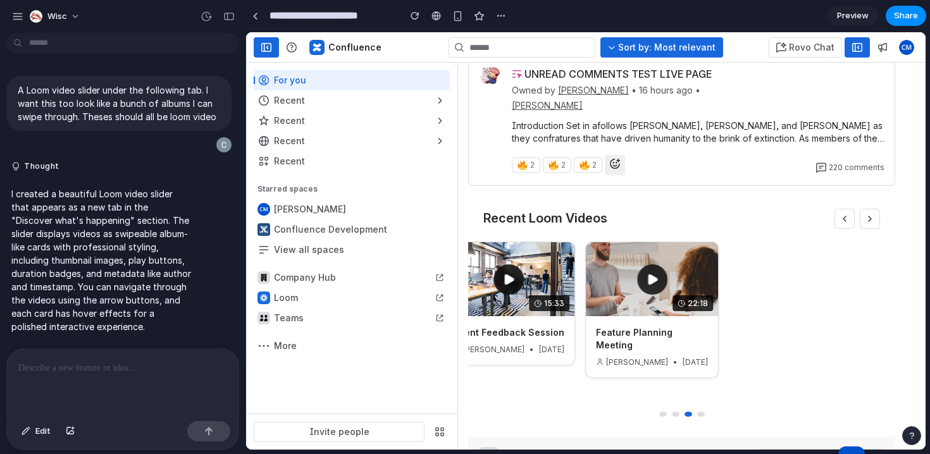
click at [867, 229] on button at bounding box center [869, 219] width 20 height 20
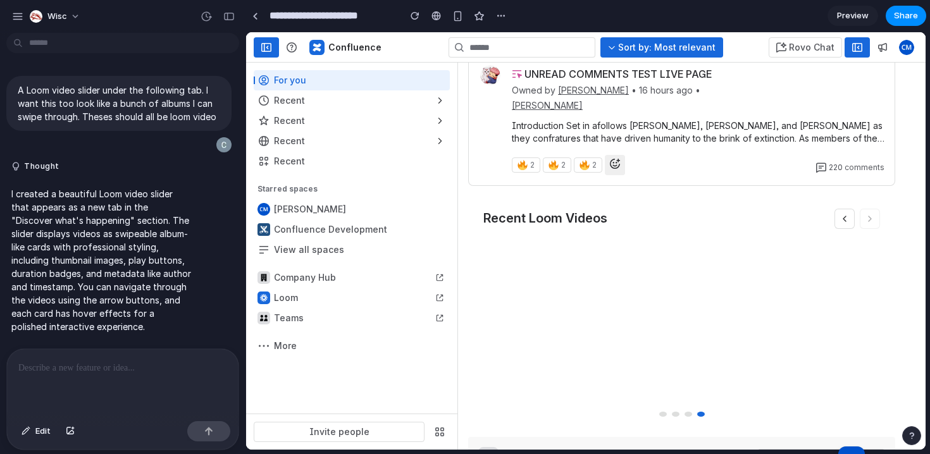
click at [839, 224] on icon at bounding box center [844, 219] width 10 height 10
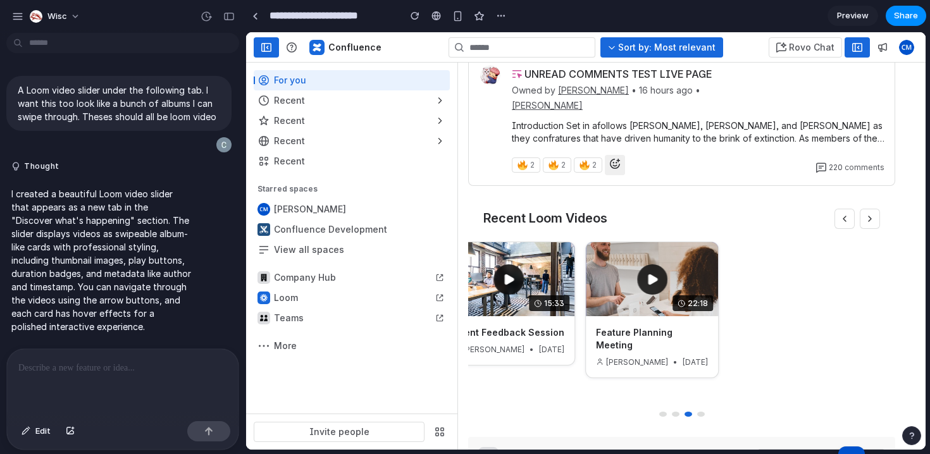
click at [839, 224] on icon at bounding box center [844, 219] width 10 height 10
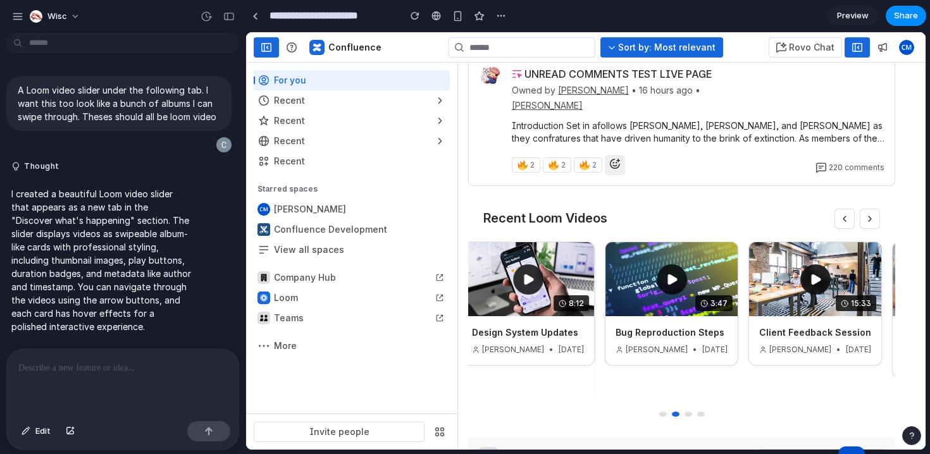
click at [839, 224] on icon at bounding box center [844, 219] width 10 height 10
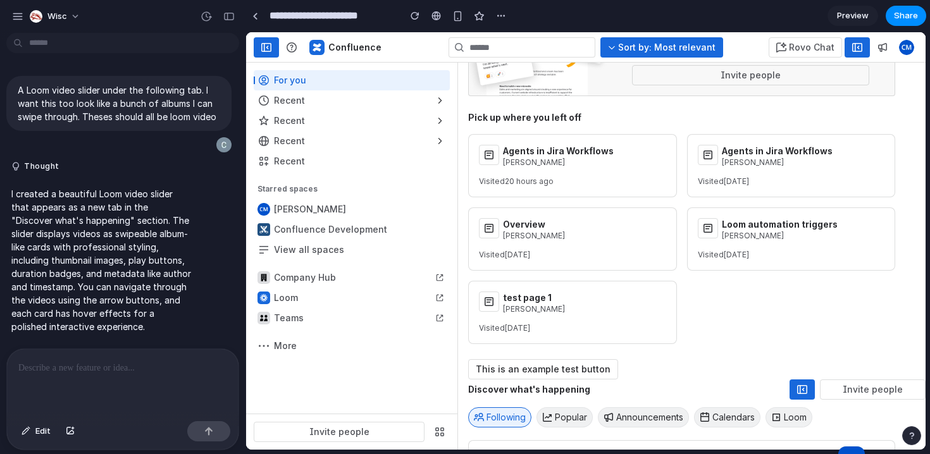
scroll to position [79, 10]
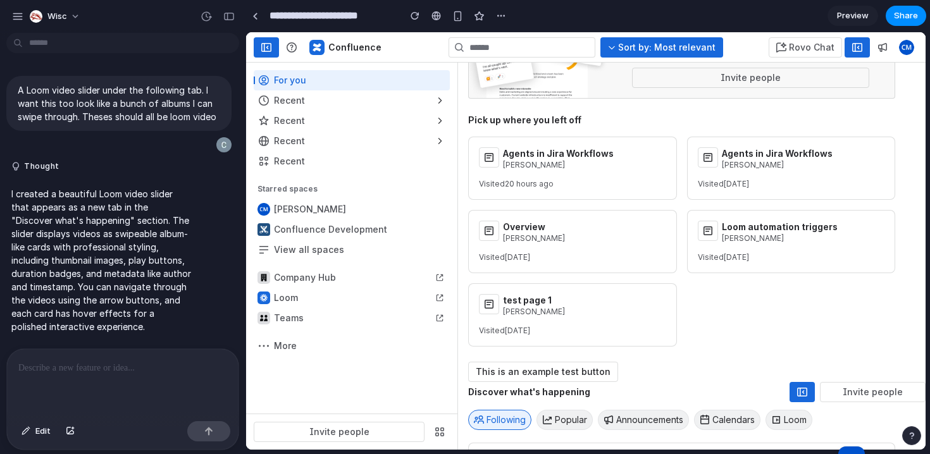
click at [852, 49] on span "button" at bounding box center [857, 47] width 10 height 10
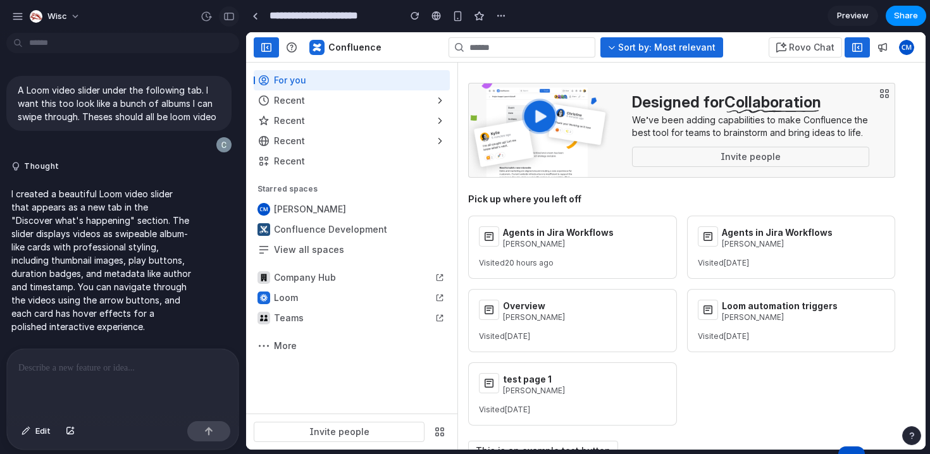
click at [232, 18] on div "button" at bounding box center [228, 16] width 11 height 9
